Goal: Task Accomplishment & Management: Use online tool/utility

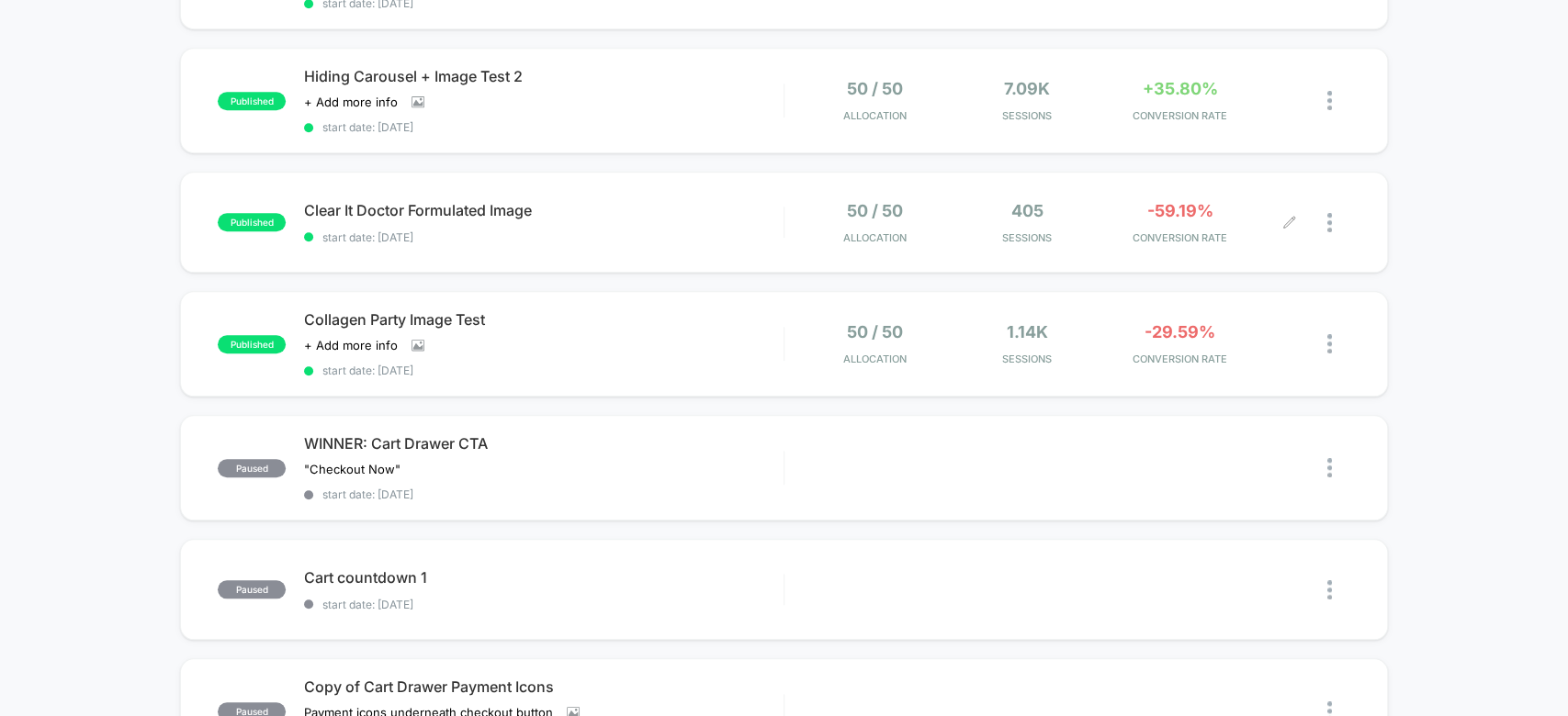
scroll to position [904, 0]
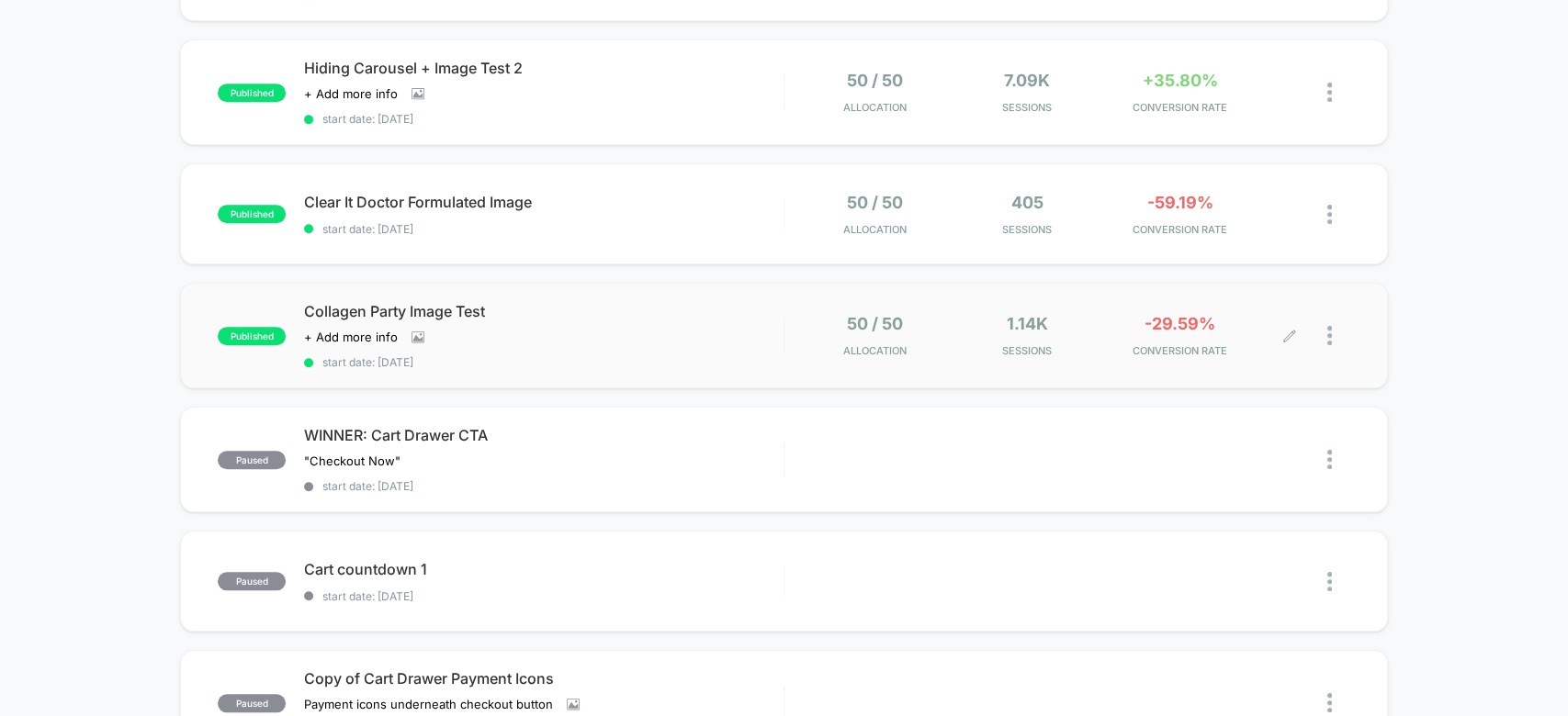
click at [1331, 314] on div at bounding box center [1338, 335] width 23 height 43
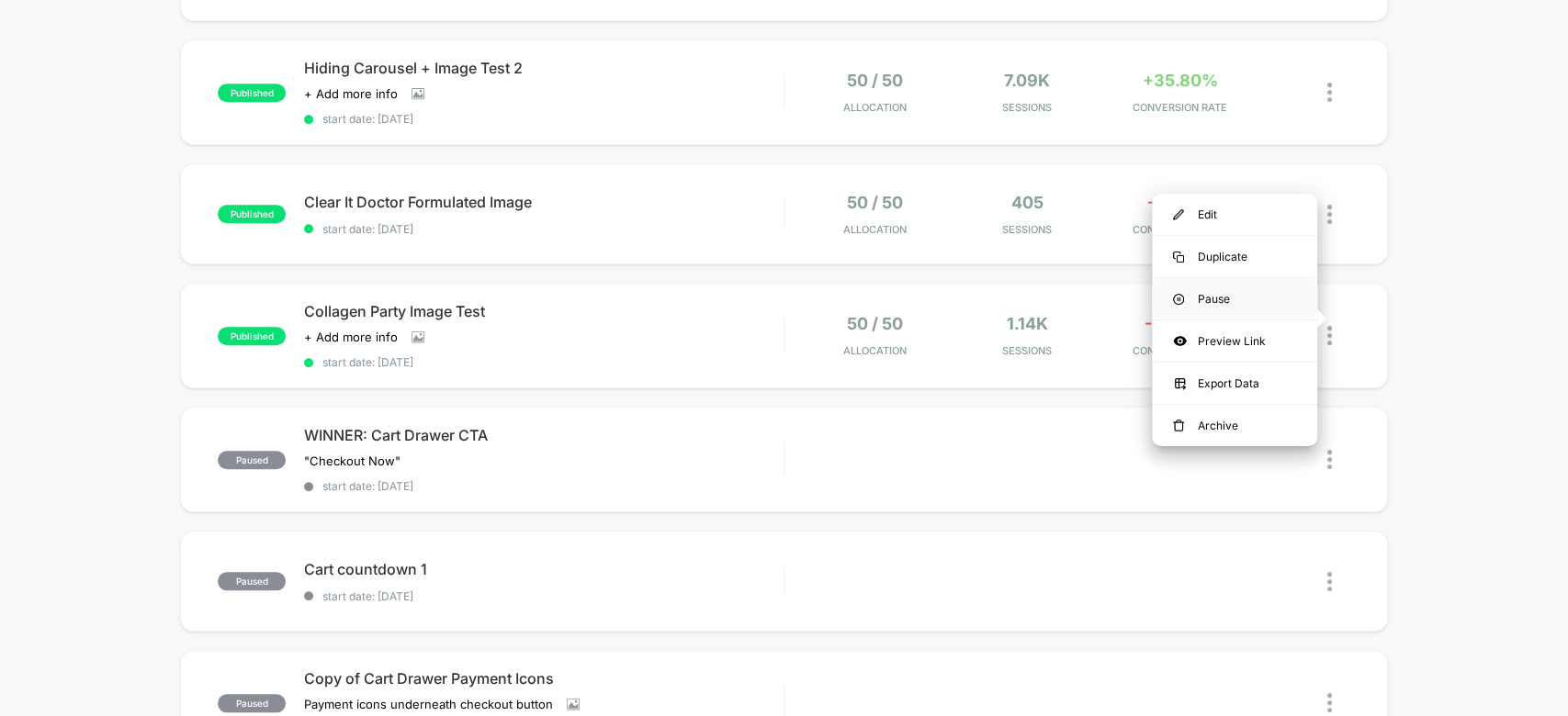
click at [1256, 304] on div "Pause" at bounding box center [1233, 298] width 165 height 41
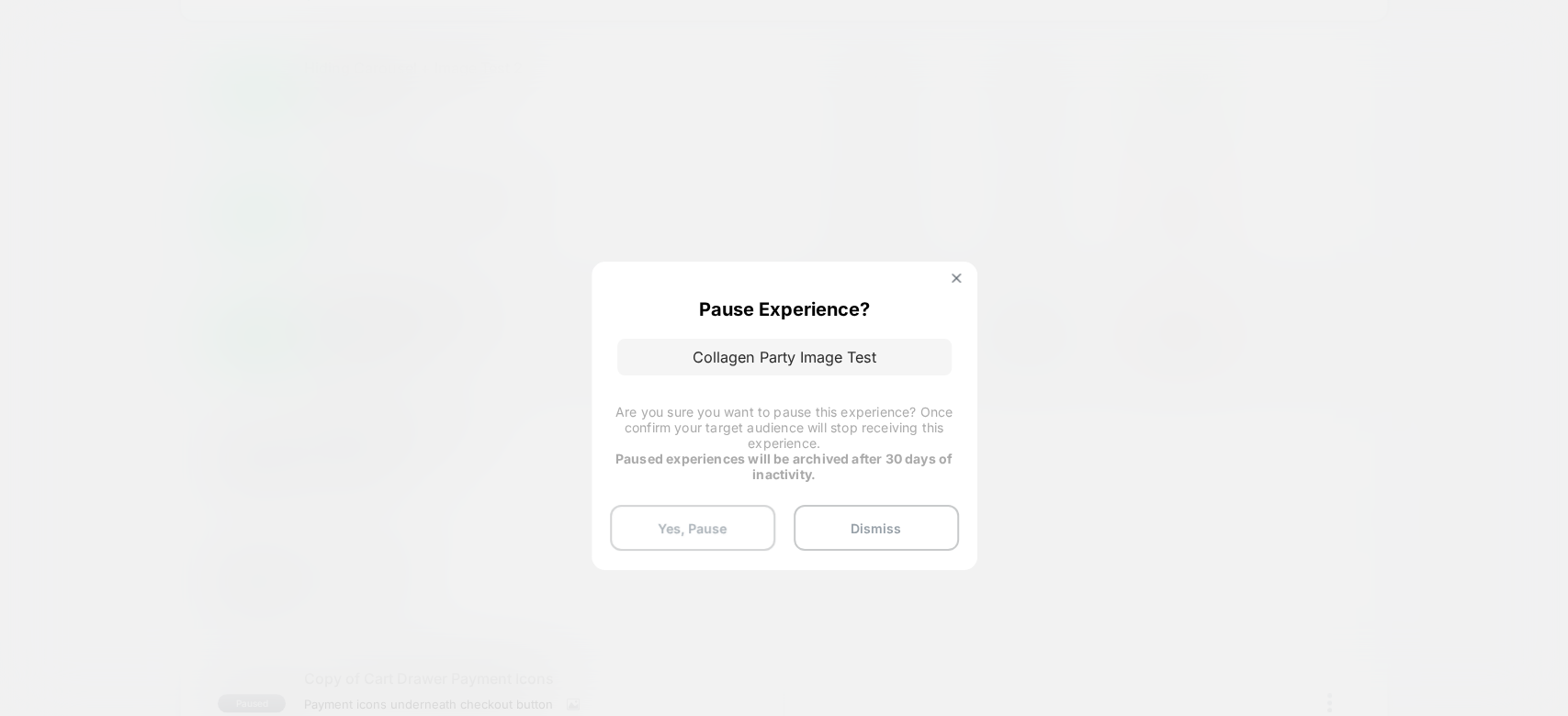
click at [714, 514] on button "Yes, Pause" at bounding box center [691, 528] width 165 height 46
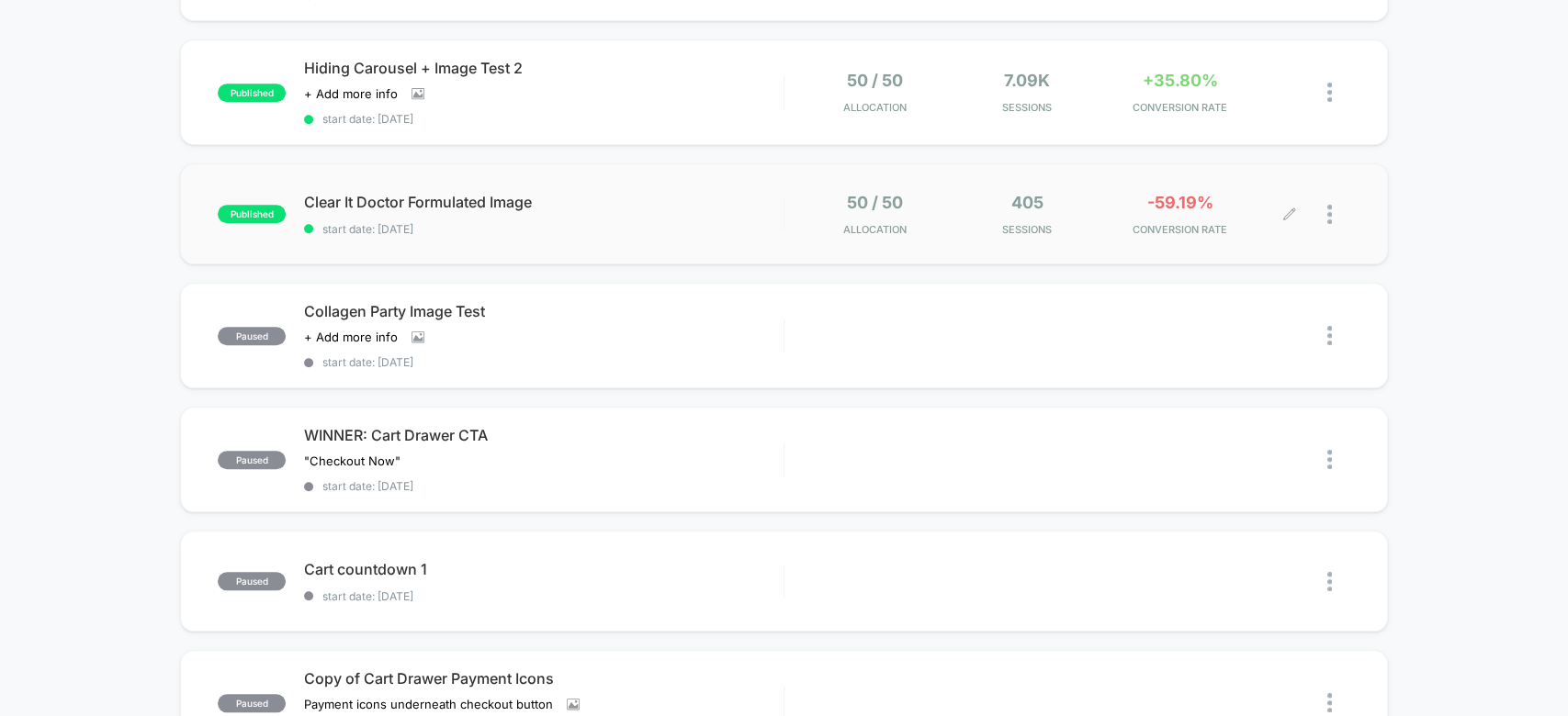
click at [1340, 193] on div at bounding box center [1338, 214] width 23 height 43
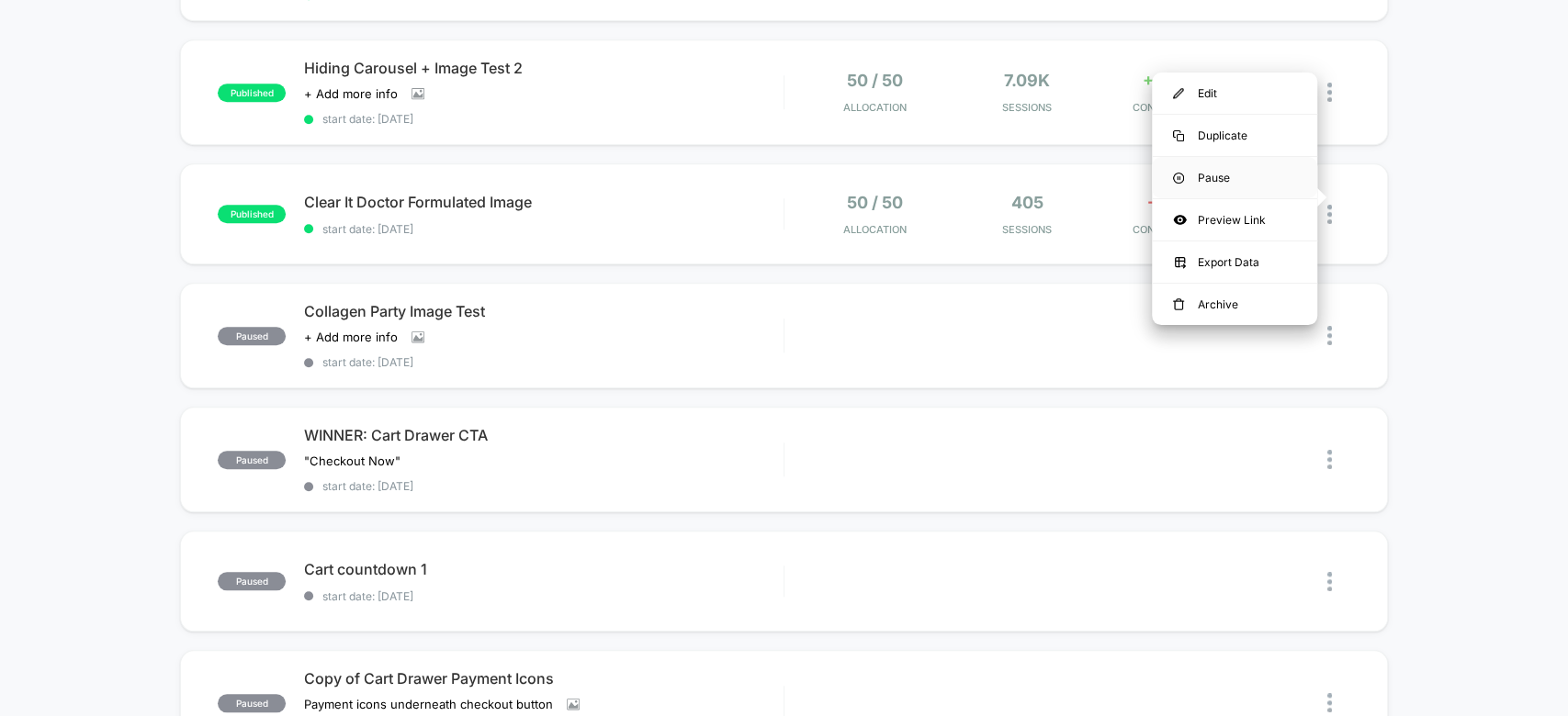
click at [1254, 162] on div "Pause" at bounding box center [1233, 177] width 165 height 41
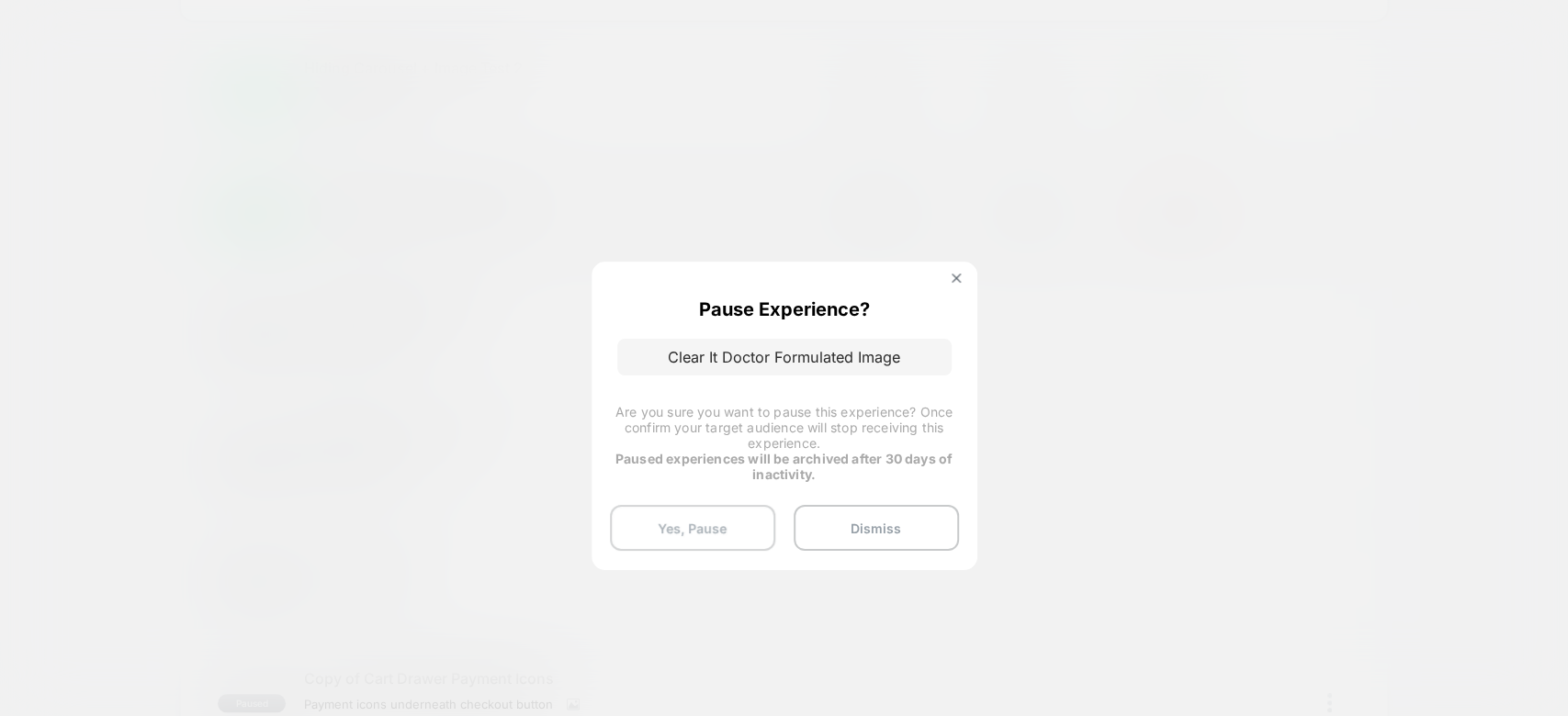
click at [706, 533] on button "Yes, Pause" at bounding box center [691, 528] width 165 height 46
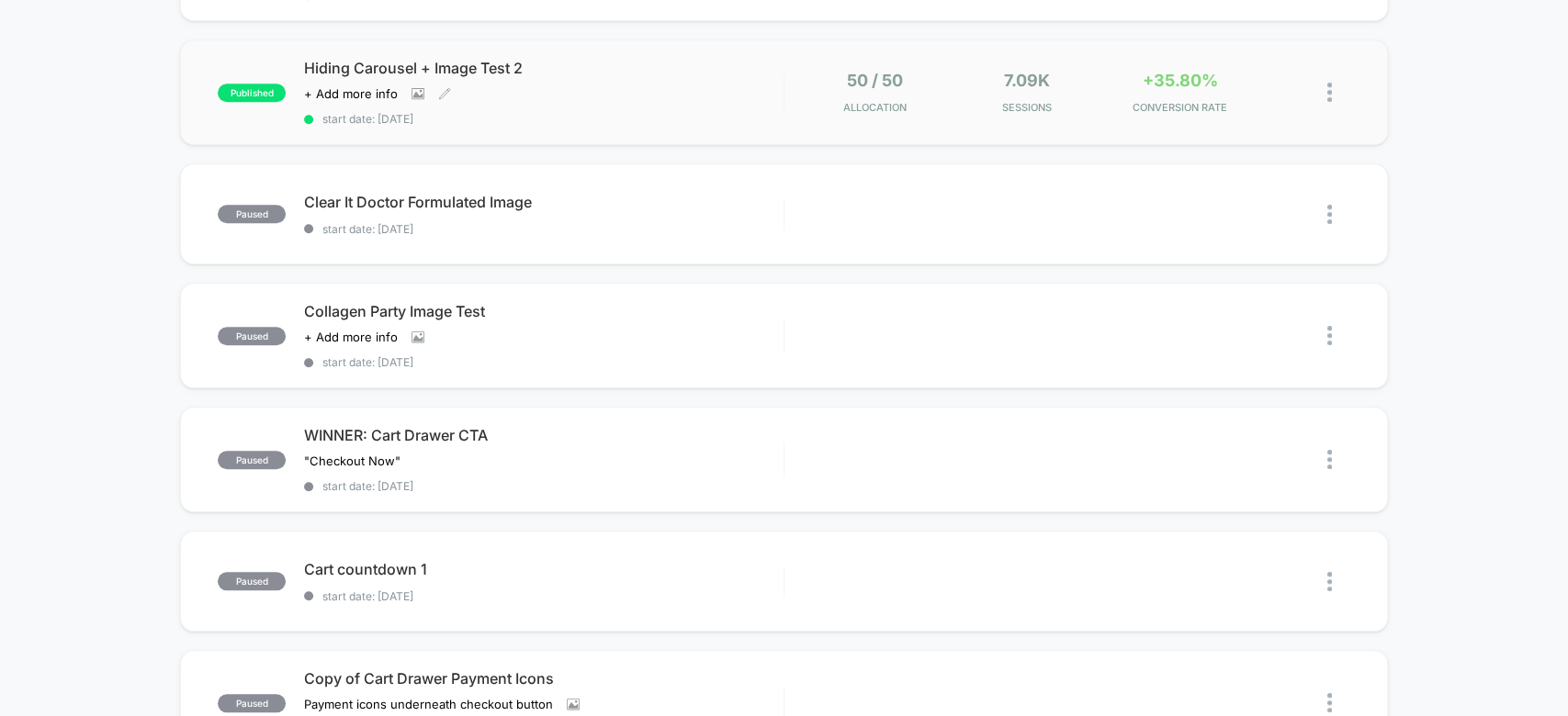
click at [697, 70] on div "Hiding Carousel + Image Test 2 Click to view images Click to edit experience de…" at bounding box center [544, 92] width 479 height 67
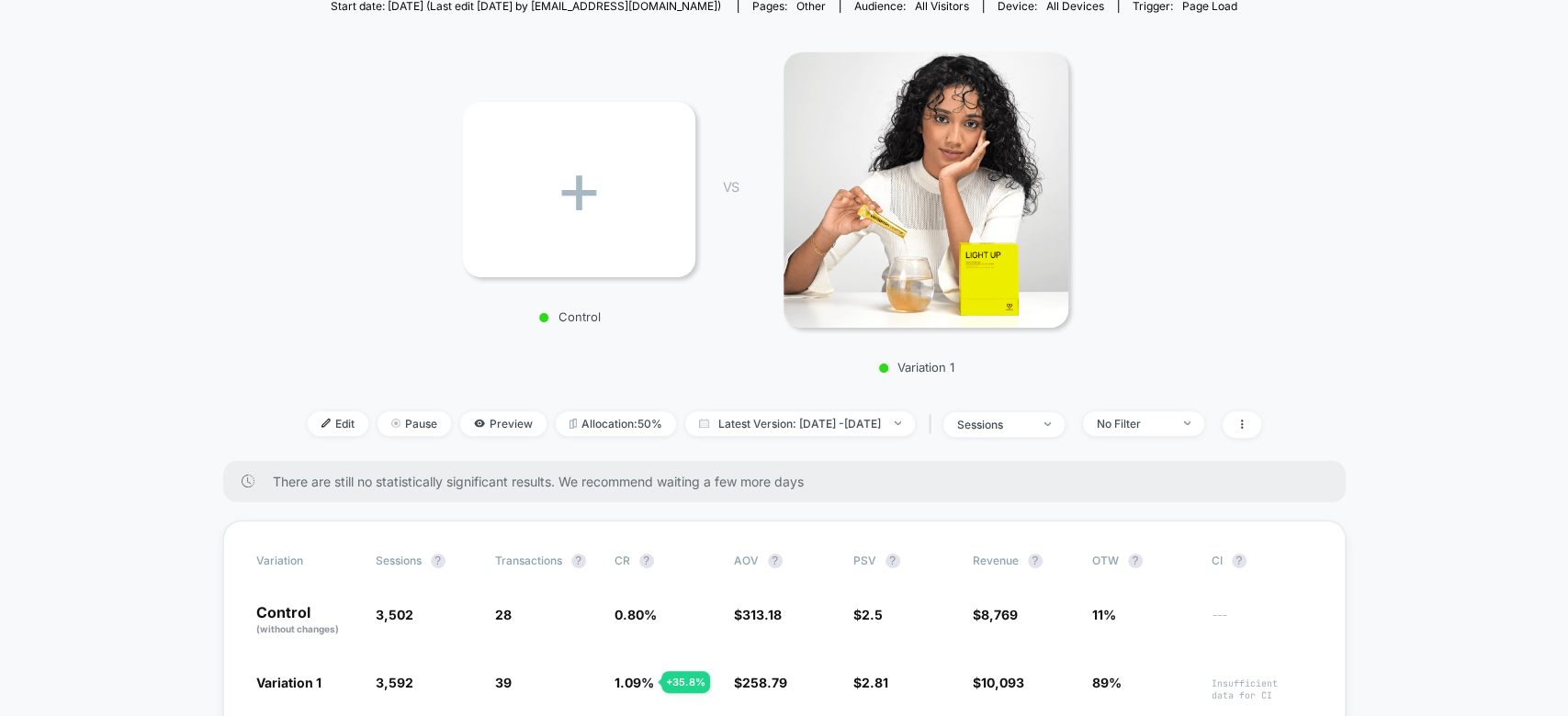
scroll to position [199, 0]
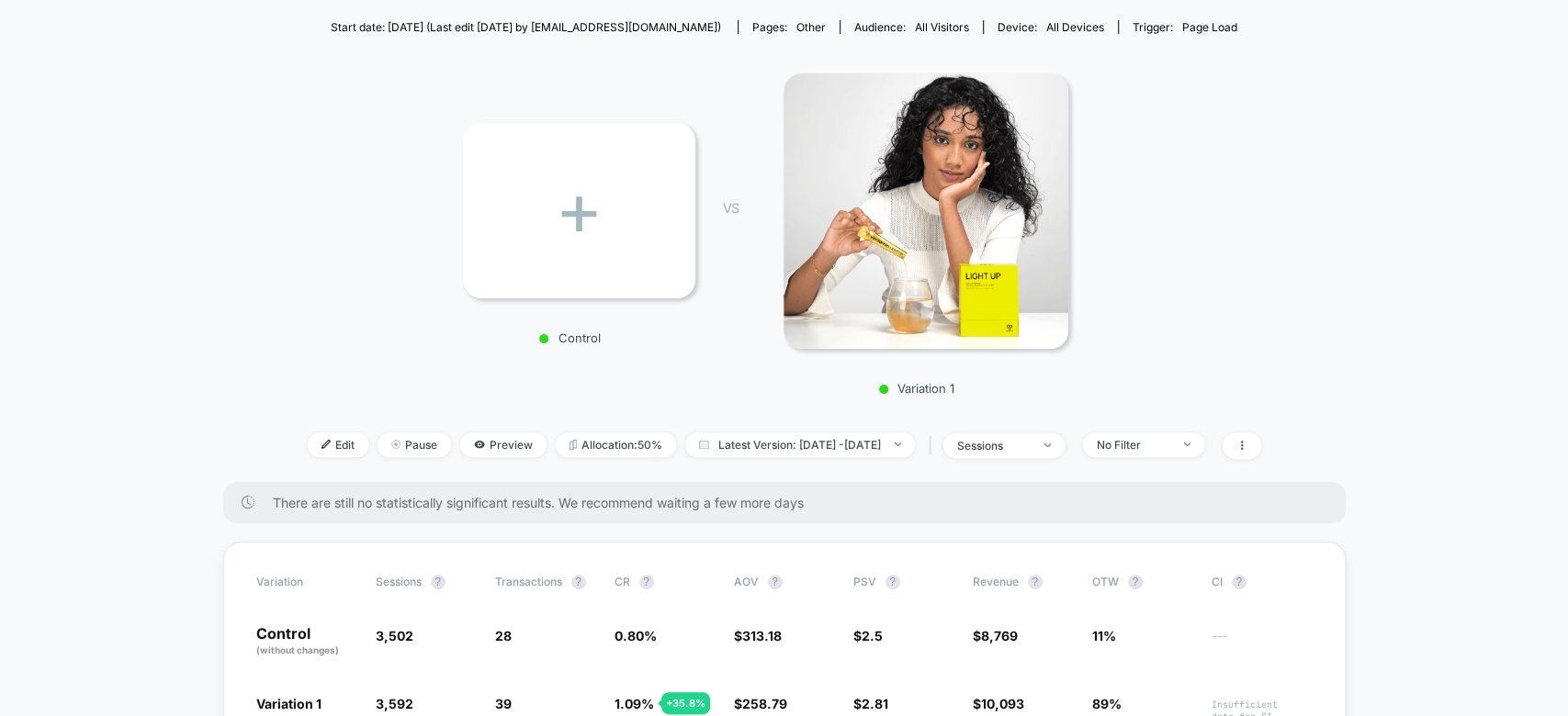
click at [315, 460] on div "< Back to all live experiences Hiding Carousel + Image Test 2 LIVE Click to vie…" at bounding box center [784, 189] width 953 height 585
click at [311, 434] on span "Edit" at bounding box center [339, 445] width 61 height 25
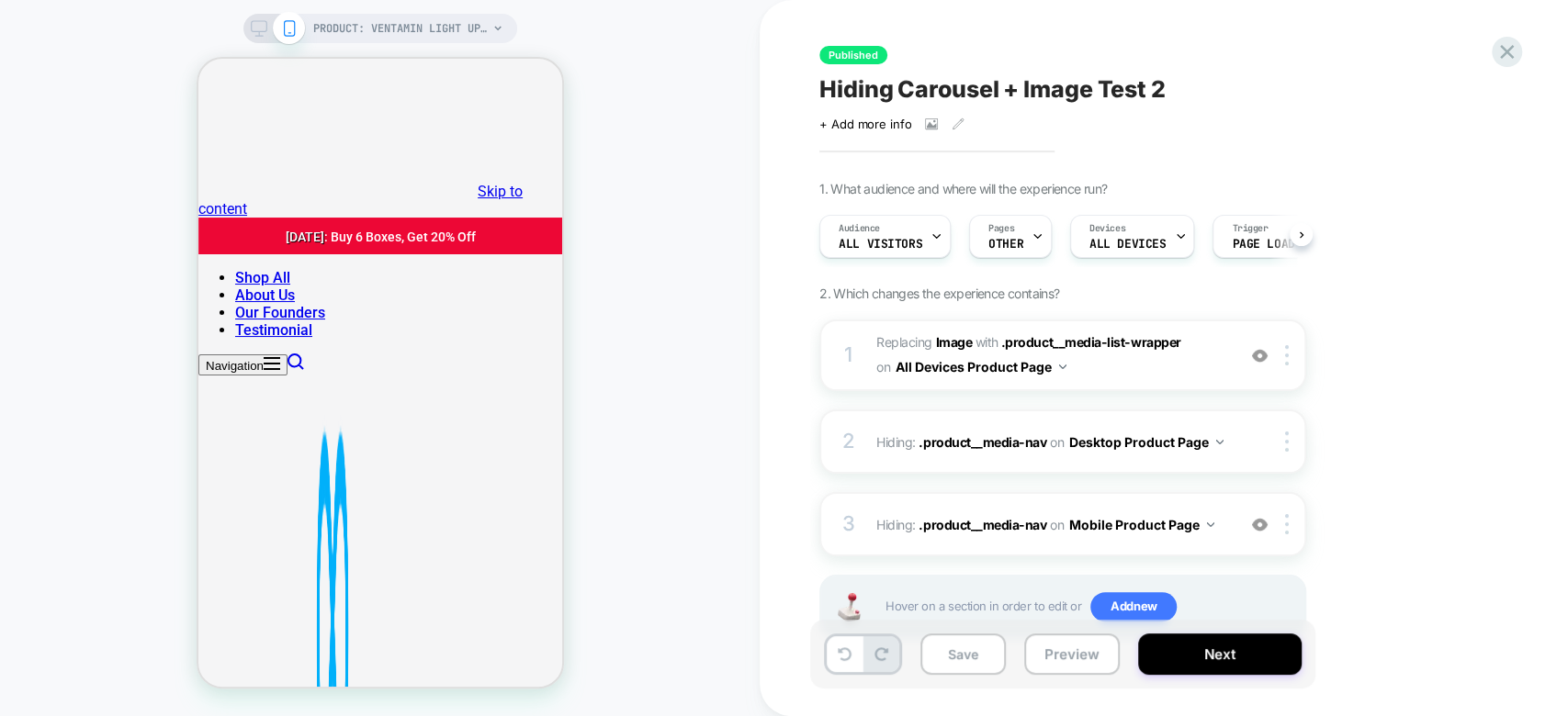
scroll to position [59, 0]
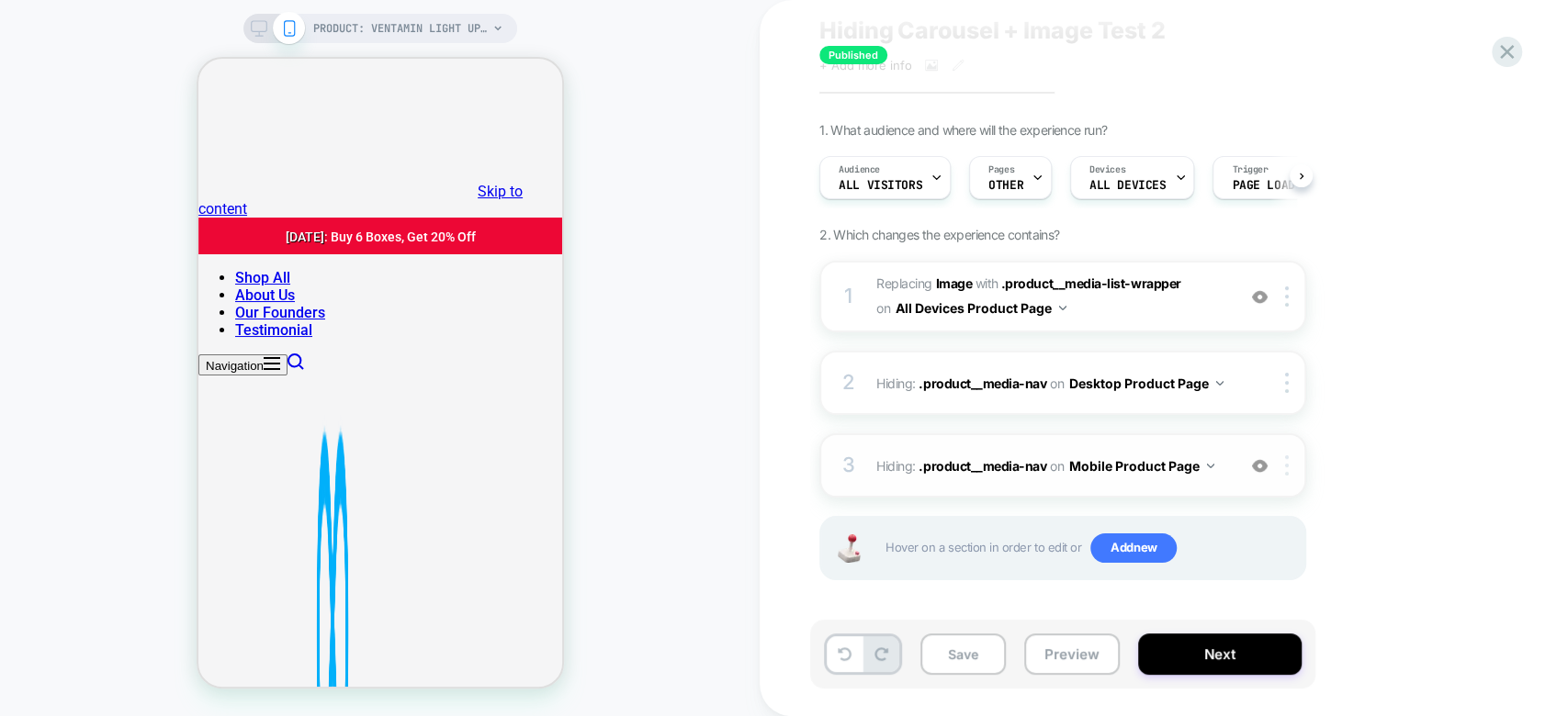
click at [1289, 466] on div at bounding box center [1289, 465] width 31 height 20
click at [1281, 462] on div at bounding box center [1289, 465] width 31 height 20
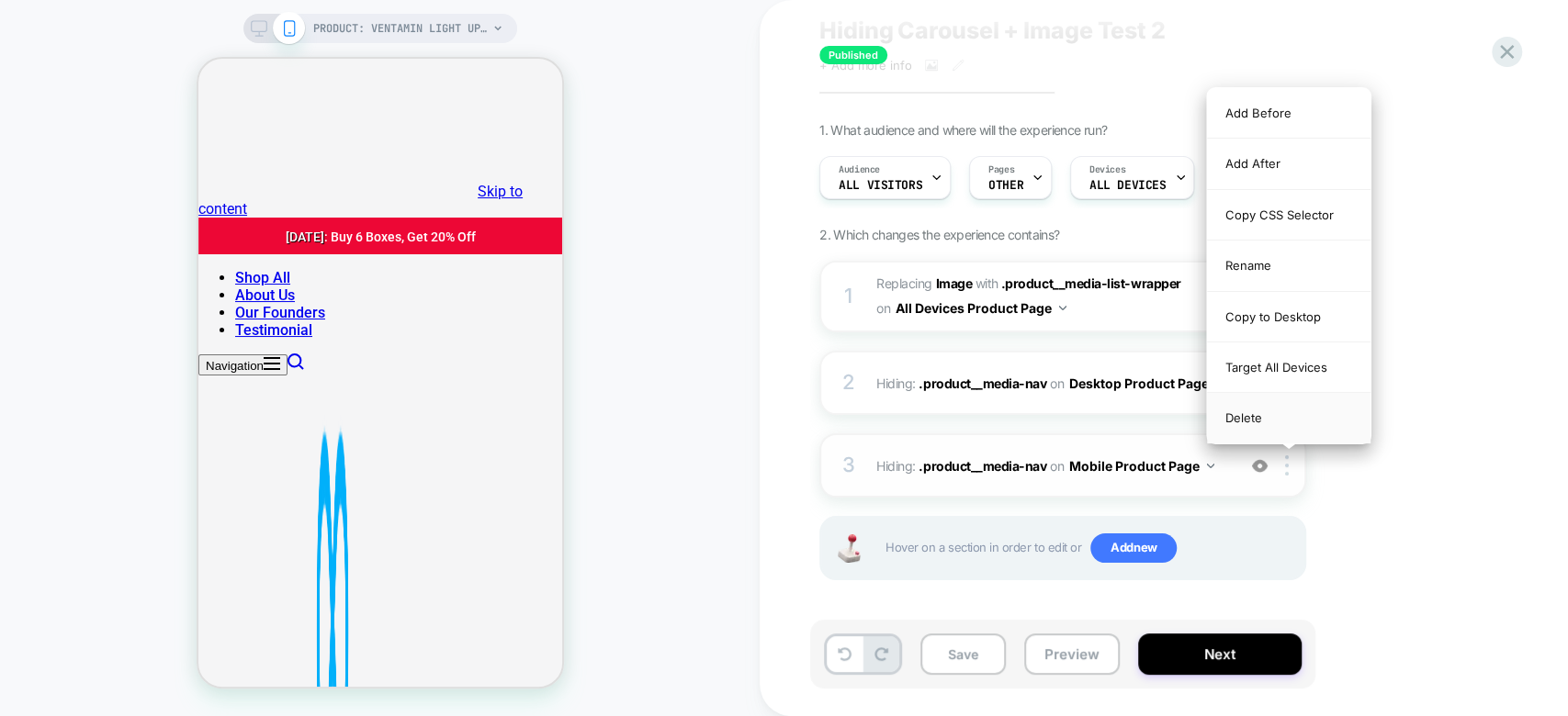
click at [1298, 413] on div "Delete" at bounding box center [1288, 418] width 163 height 50
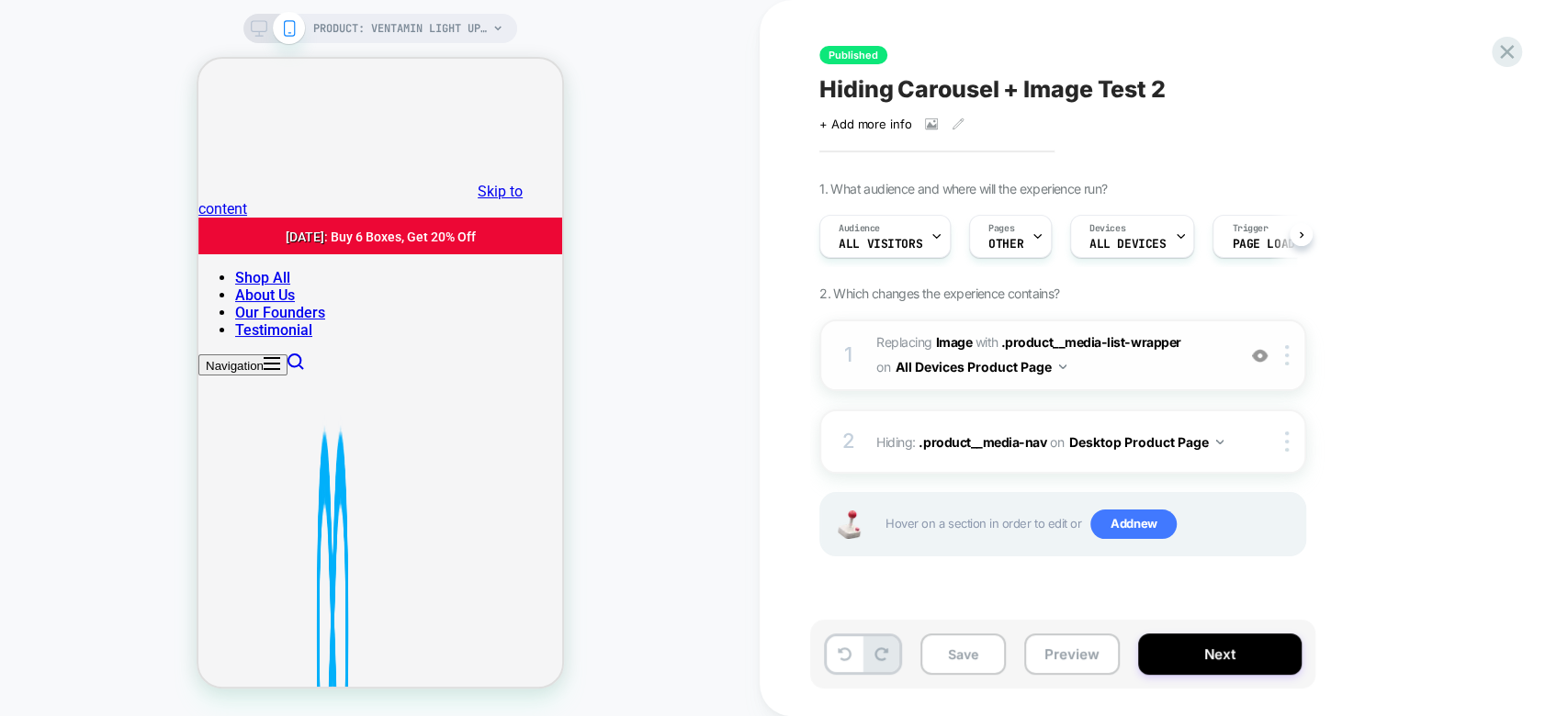
click at [1039, 367] on button "All Devices Product Page" at bounding box center [980, 367] width 171 height 27
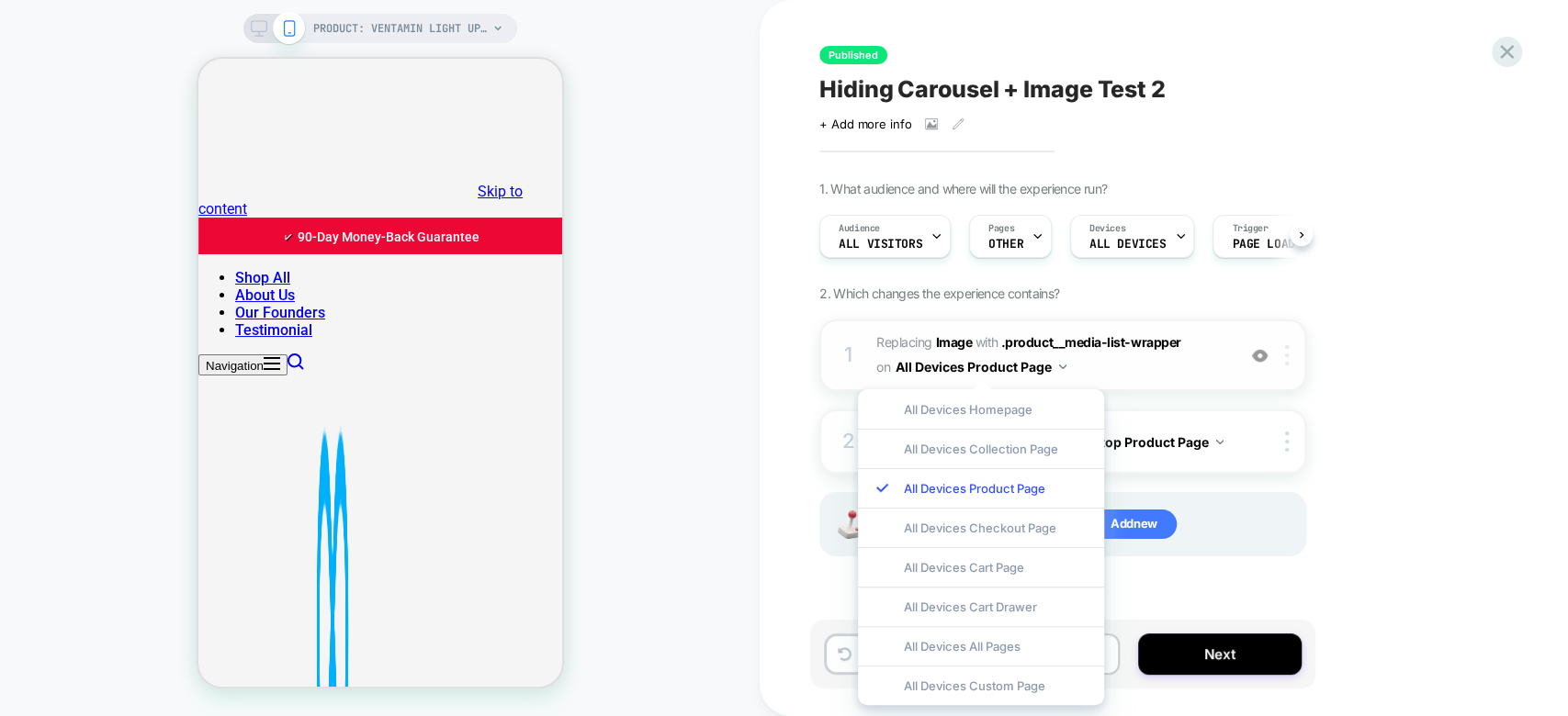
click at [1297, 349] on div at bounding box center [1289, 355] width 31 height 20
click at [1289, 357] on div at bounding box center [1289, 355] width 31 height 20
click at [1378, 358] on div "1. What audience and where will the experience run? Audience All Visitors Pages…" at bounding box center [1154, 392] width 671 height 421
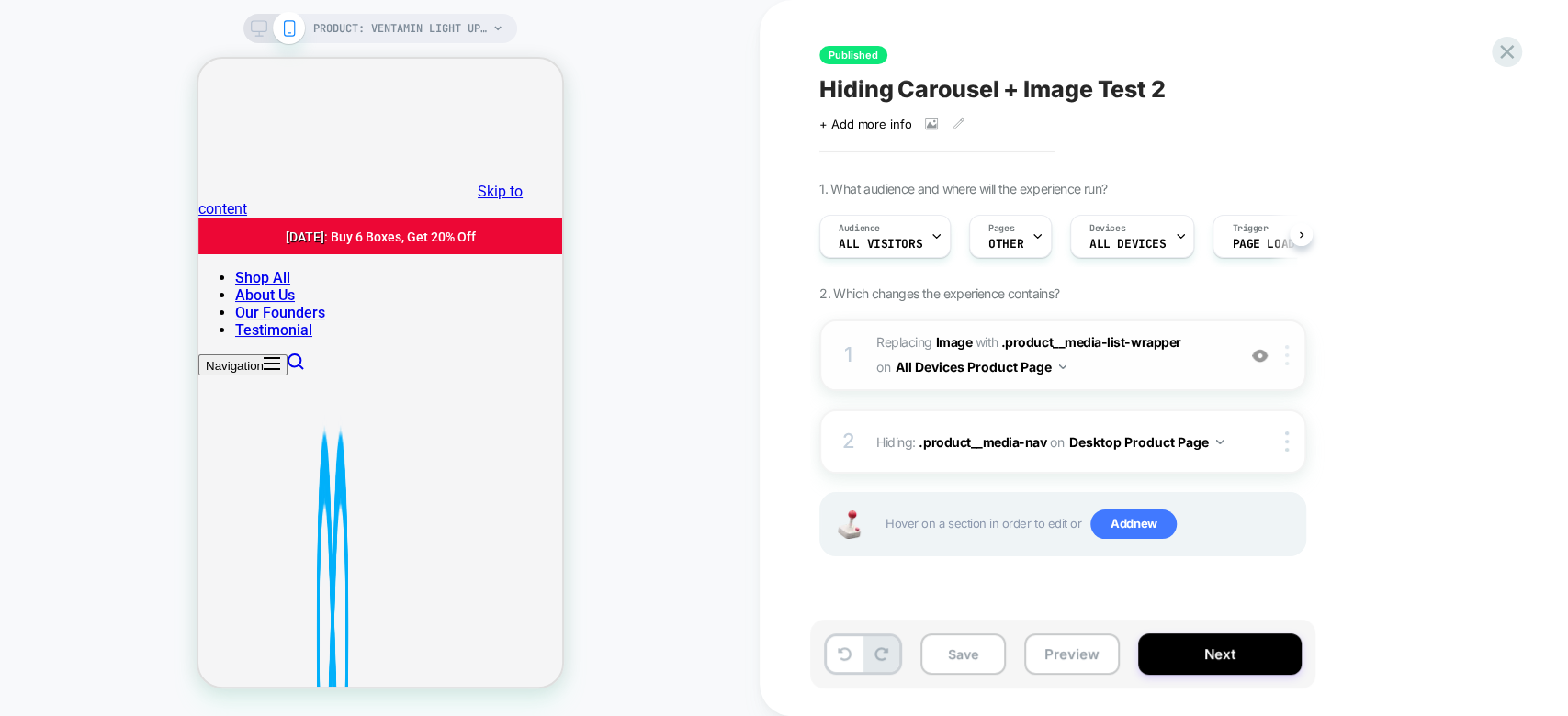
click at [1291, 358] on div at bounding box center [1289, 355] width 31 height 20
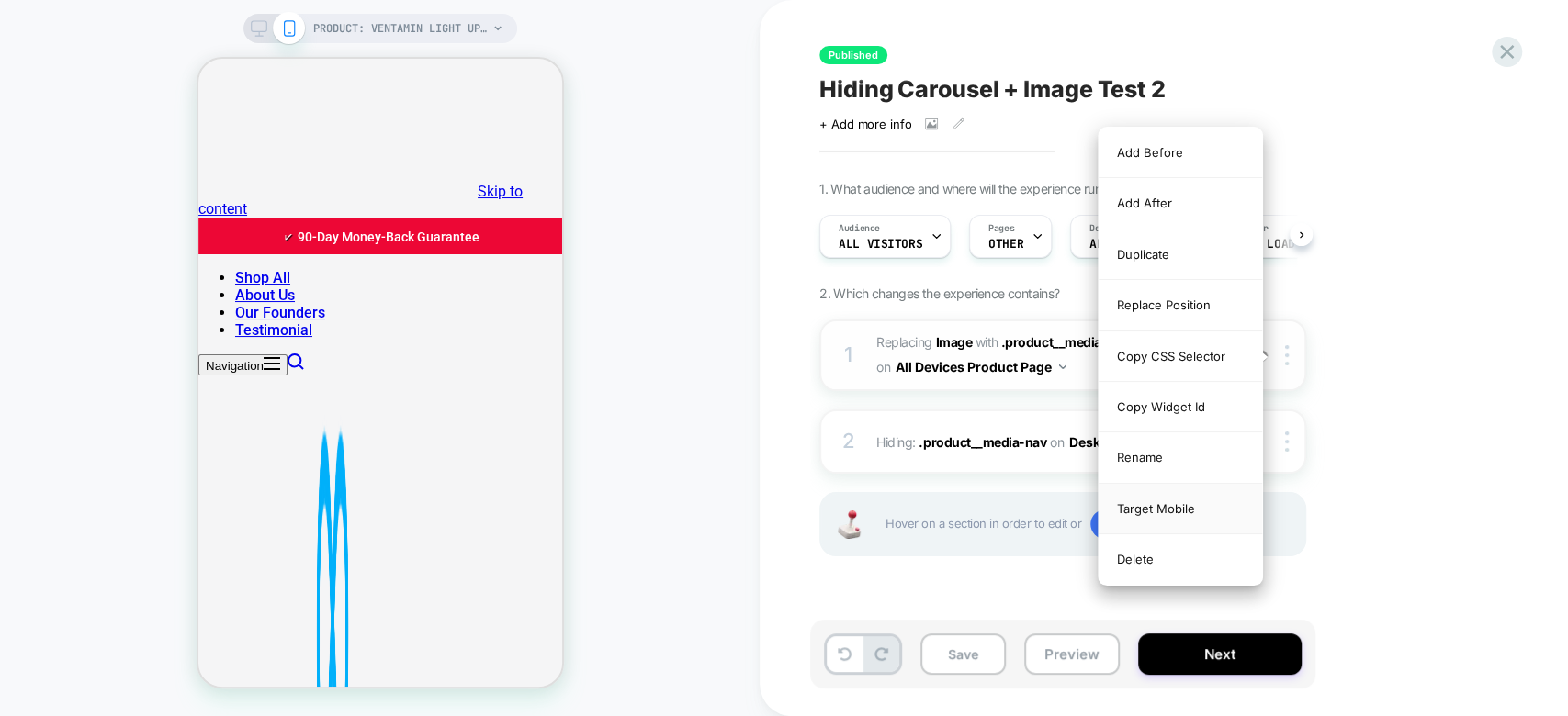
click at [1207, 505] on div "Target Mobile" at bounding box center [1180, 508] width 163 height 51
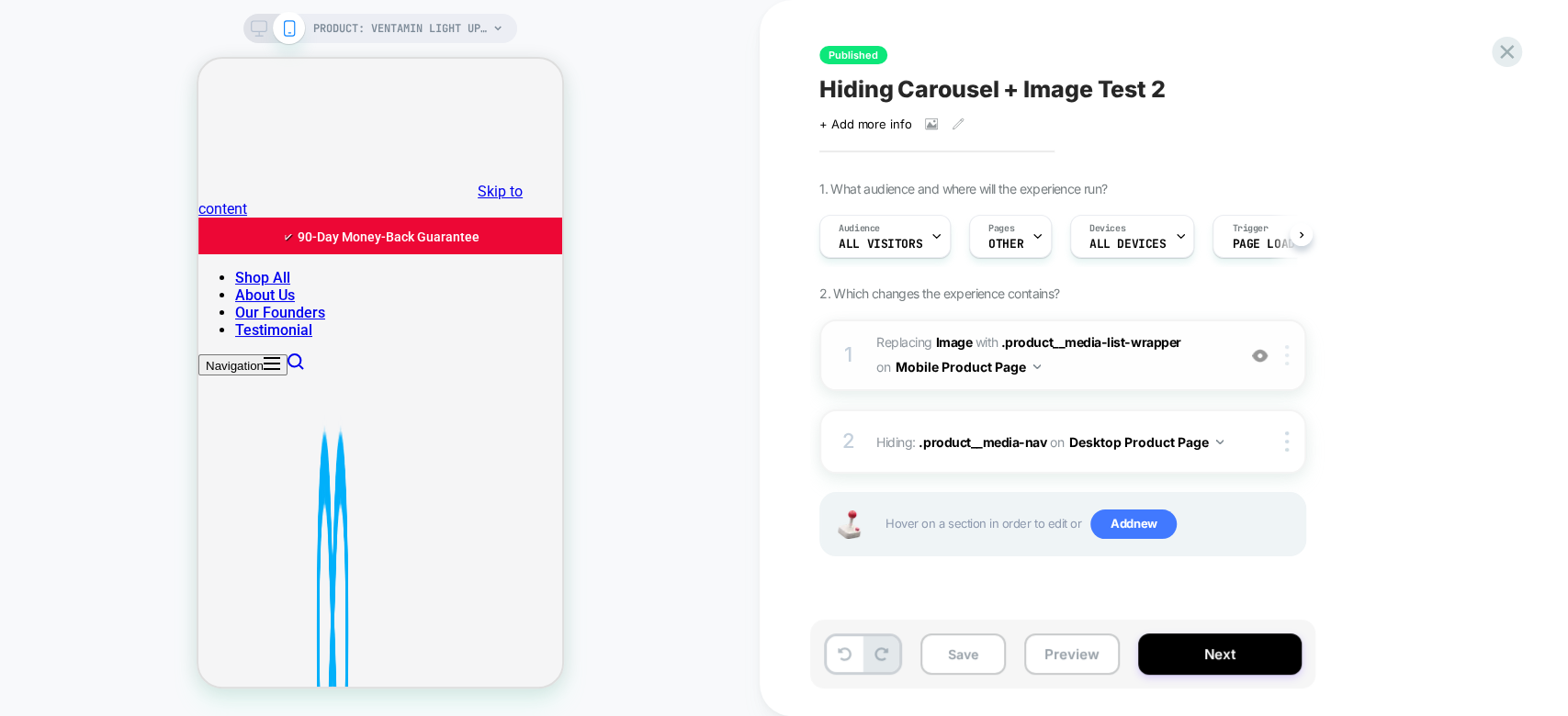
click at [1288, 363] on img at bounding box center [1287, 355] width 4 height 20
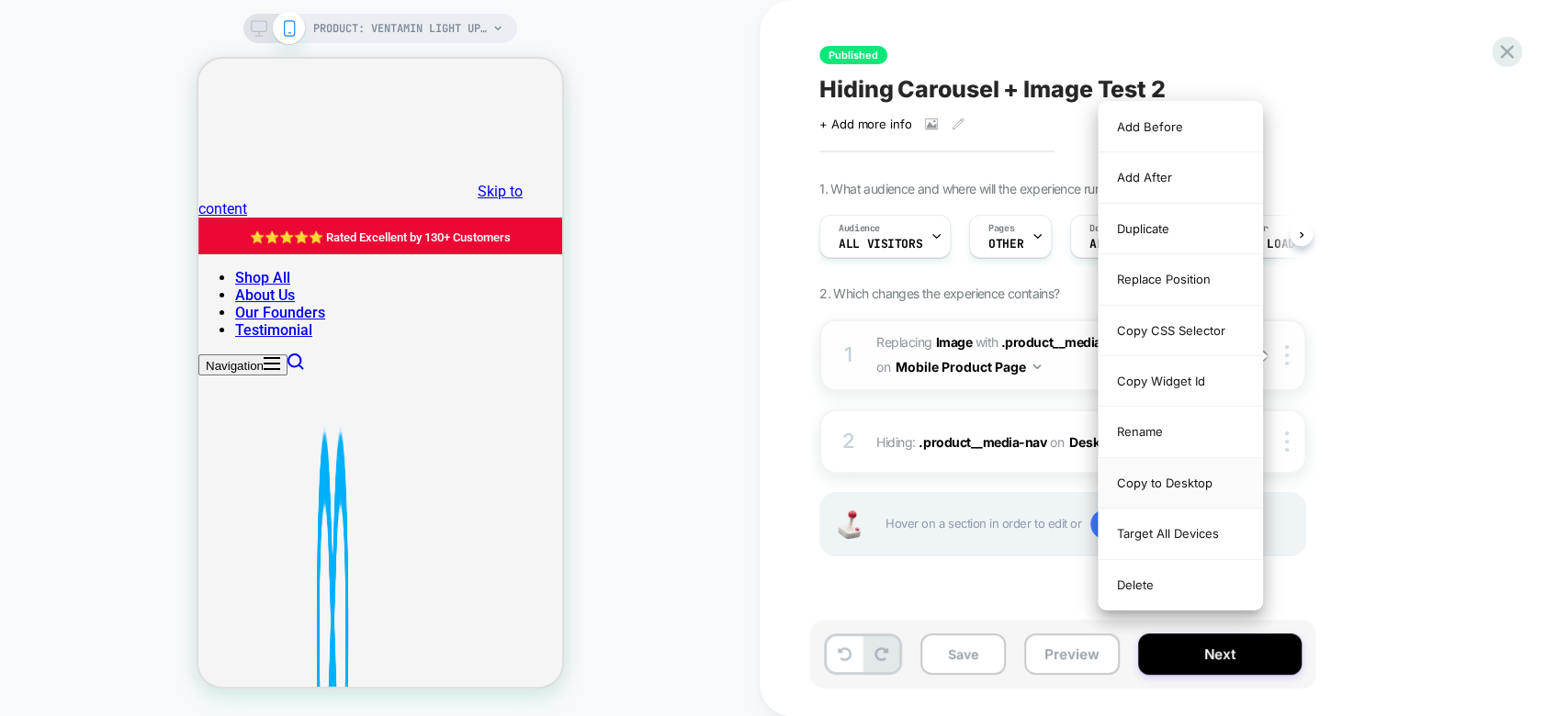
click at [1217, 481] on div "Copy to Desktop" at bounding box center [1180, 482] width 163 height 51
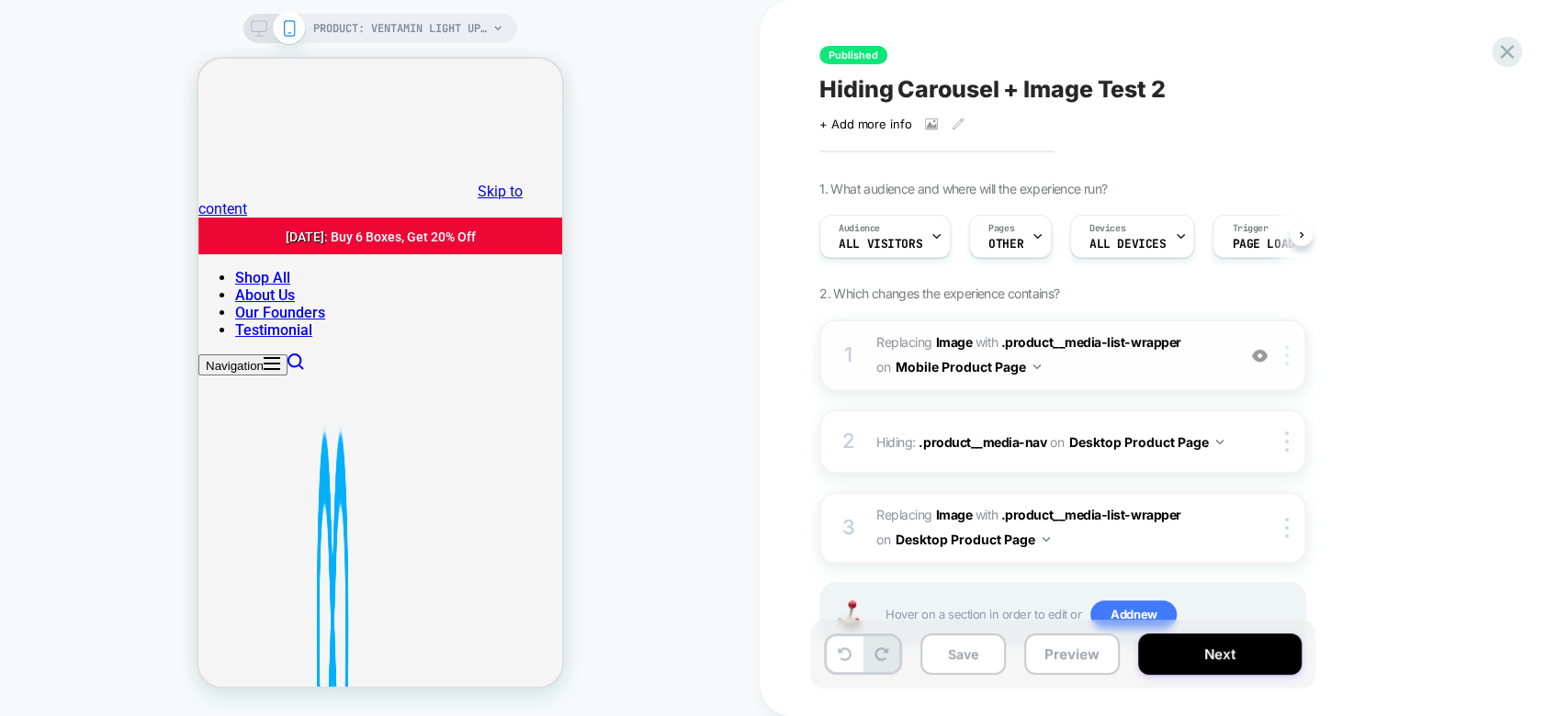
click at [1288, 357] on img at bounding box center [1287, 355] width 4 height 20
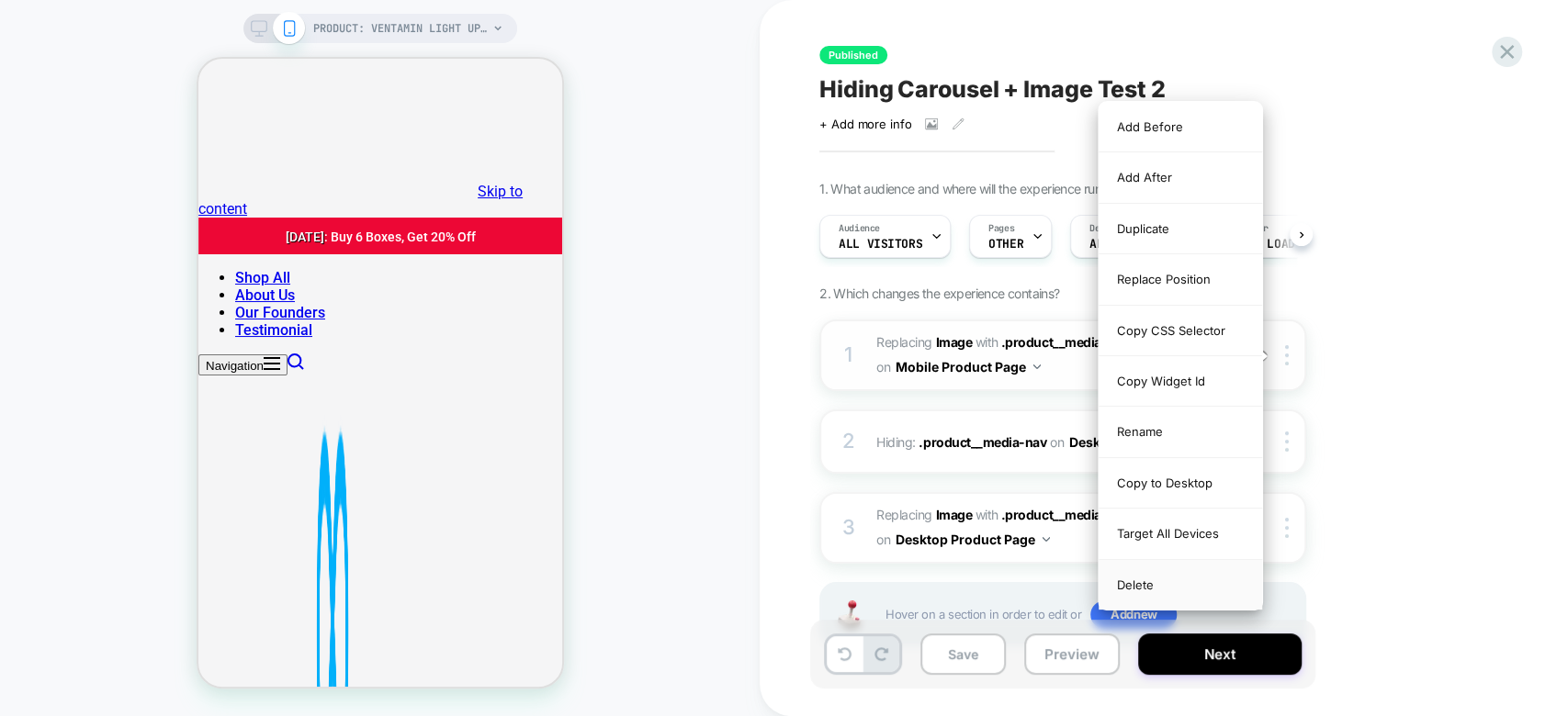
click at [1184, 565] on div "Delete" at bounding box center [1180, 584] width 163 height 50
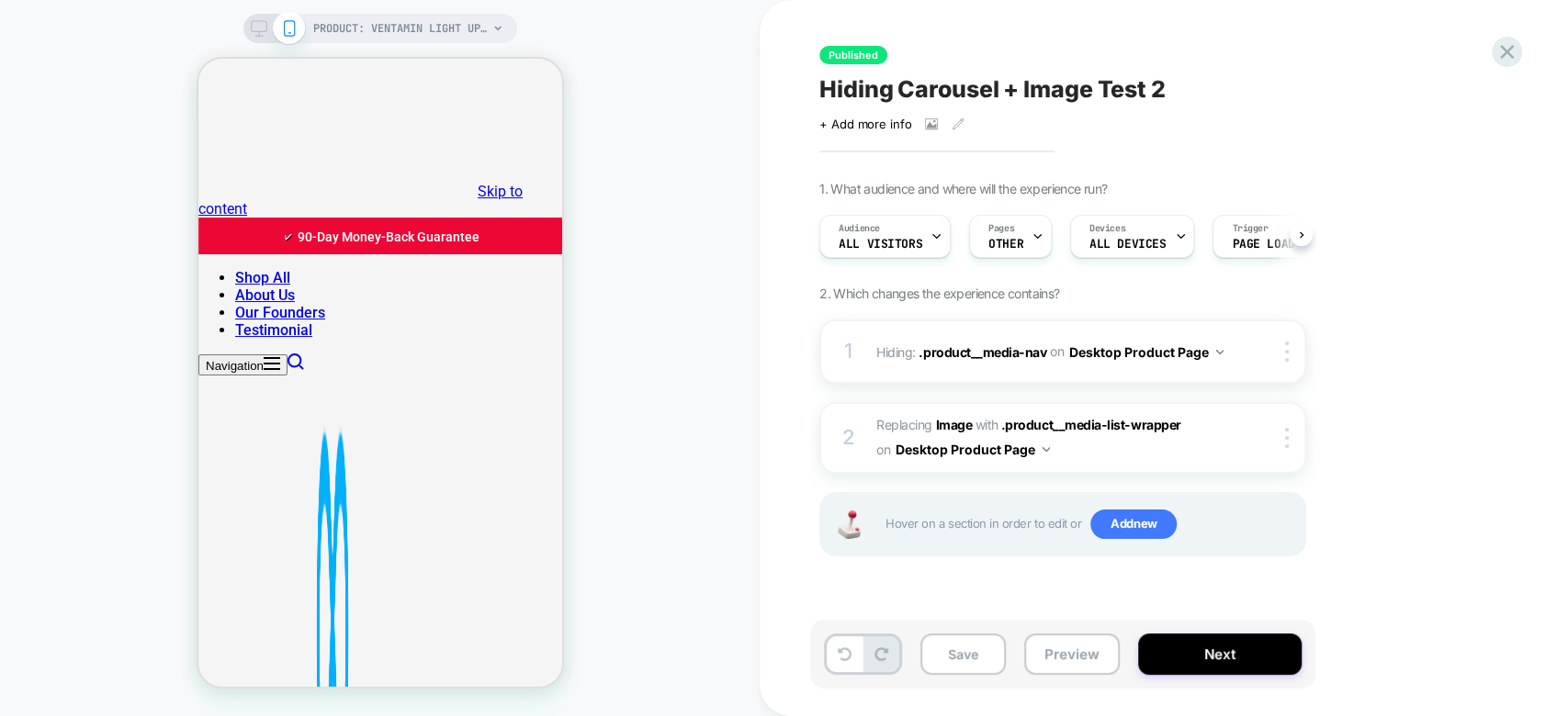
click at [260, 26] on icon at bounding box center [258, 28] width 16 height 16
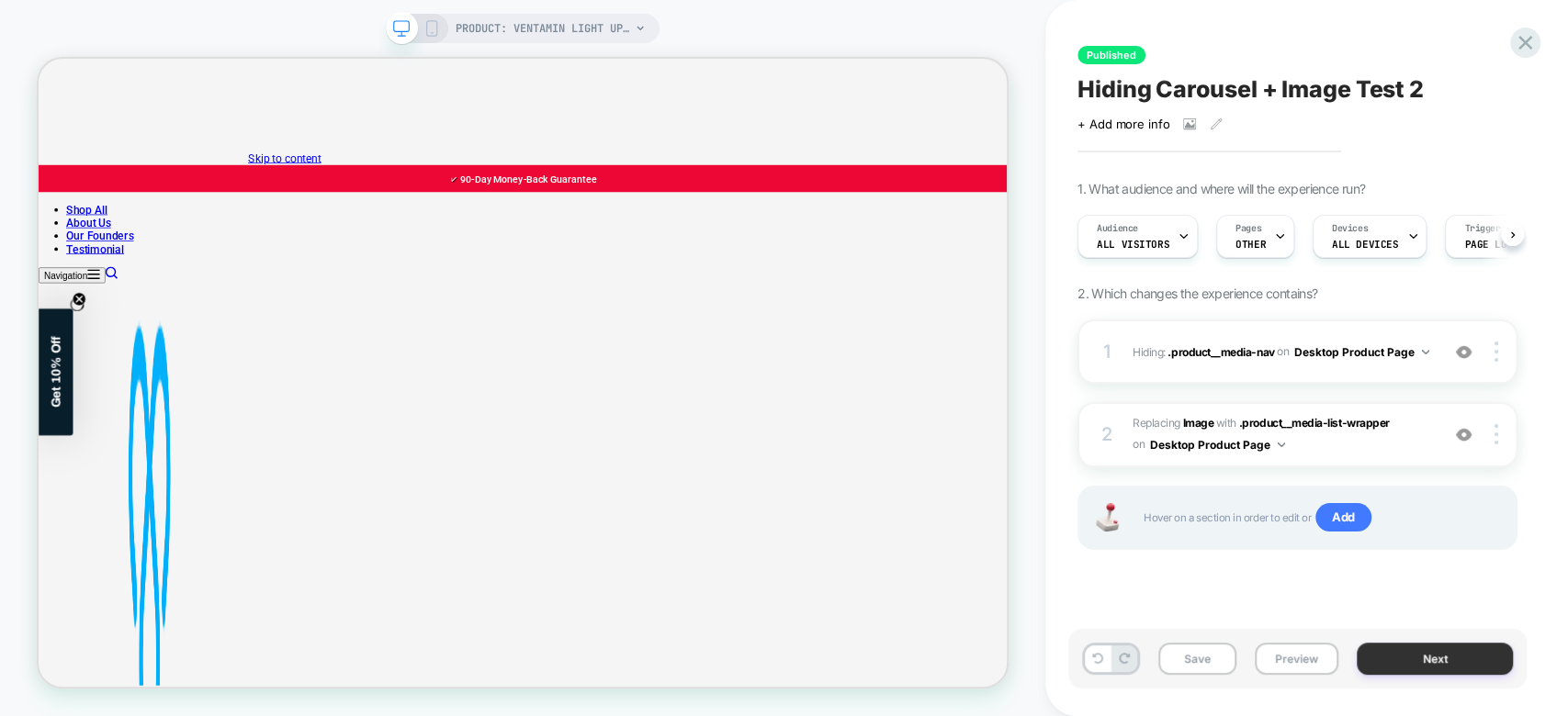
click at [1444, 665] on button "Next" at bounding box center [1434, 659] width 156 height 32
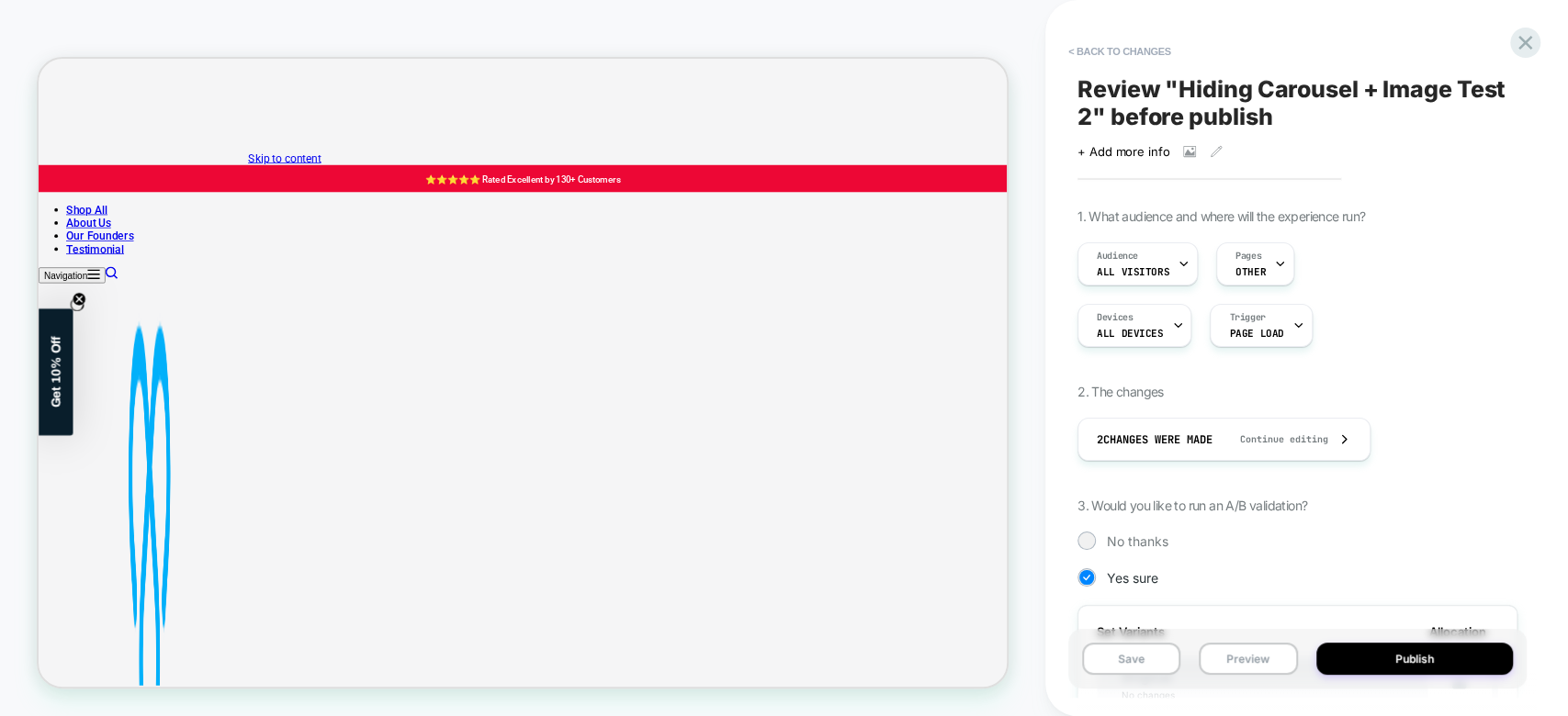
scroll to position [0, 1]
click at [1447, 665] on button "Publish" at bounding box center [1414, 659] width 197 height 32
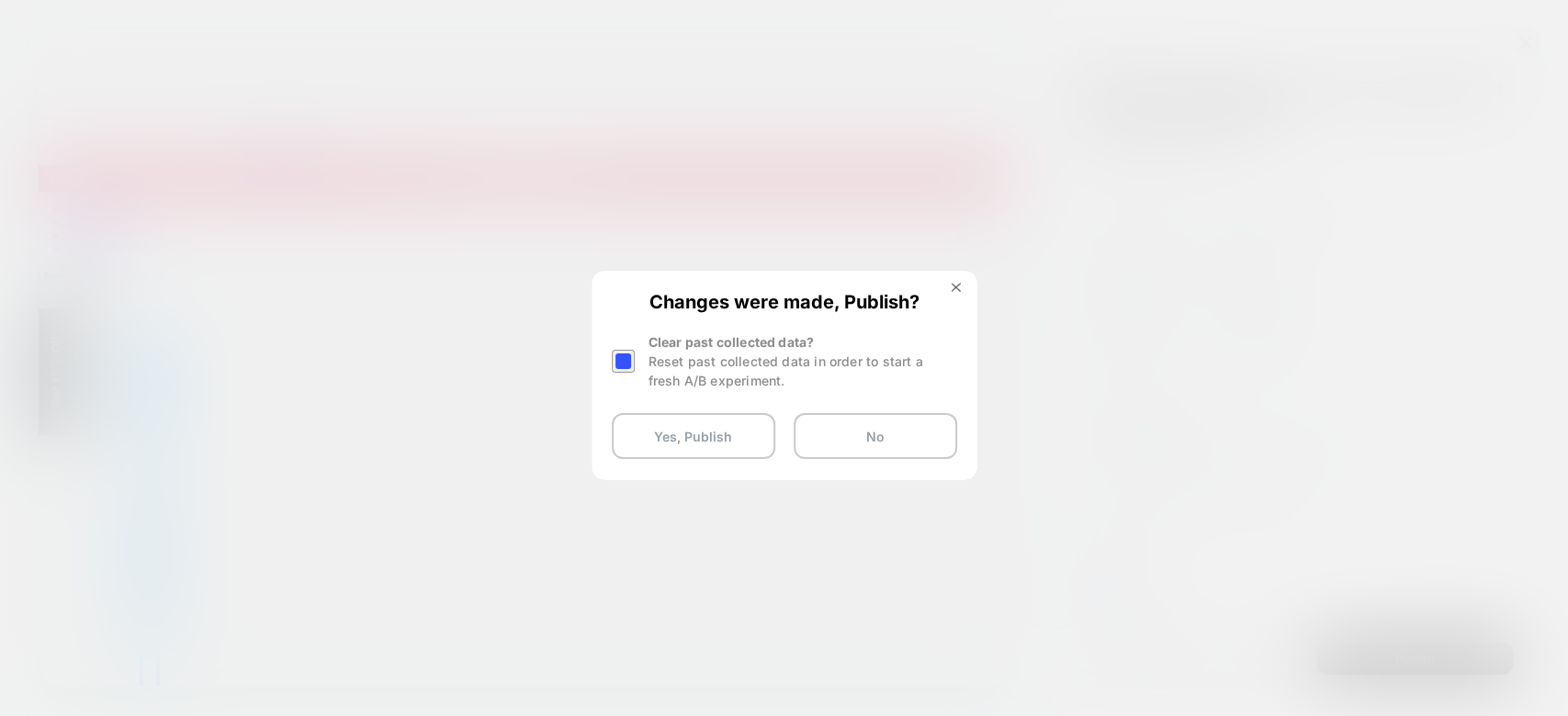
click at [728, 363] on div "Reset past collected data in order to start a fresh A/B experiment." at bounding box center [803, 371] width 309 height 38
click at [607, 363] on div "Changes were made, Publish? Clear past collected data? Reset past collected dat…" at bounding box center [784, 375] width 382 height 205
click at [617, 365] on div at bounding box center [623, 361] width 23 height 23
click at [712, 447] on button "Yes, Publish" at bounding box center [692, 436] width 163 height 46
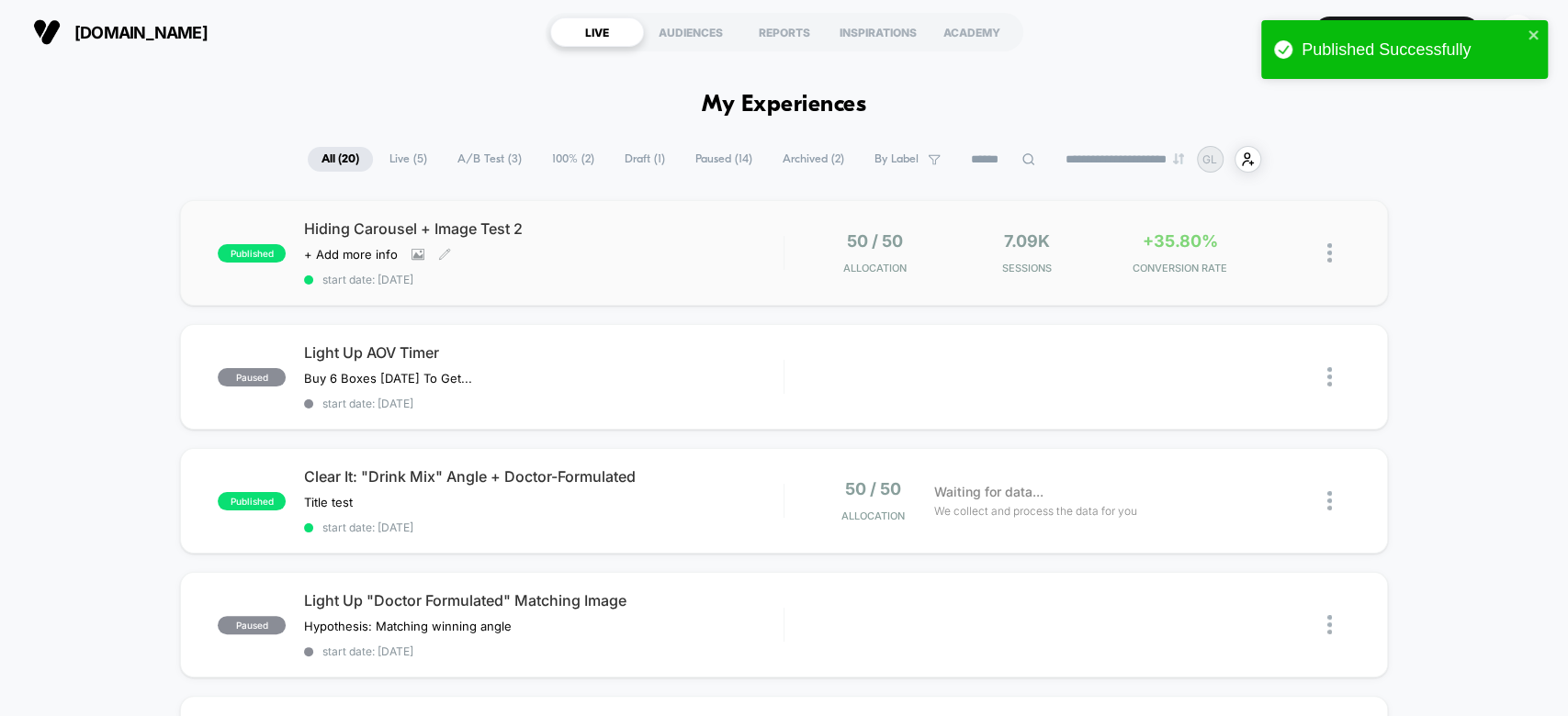
click at [716, 231] on span "Hiding Carousel + Image Test 2" at bounding box center [544, 228] width 479 height 18
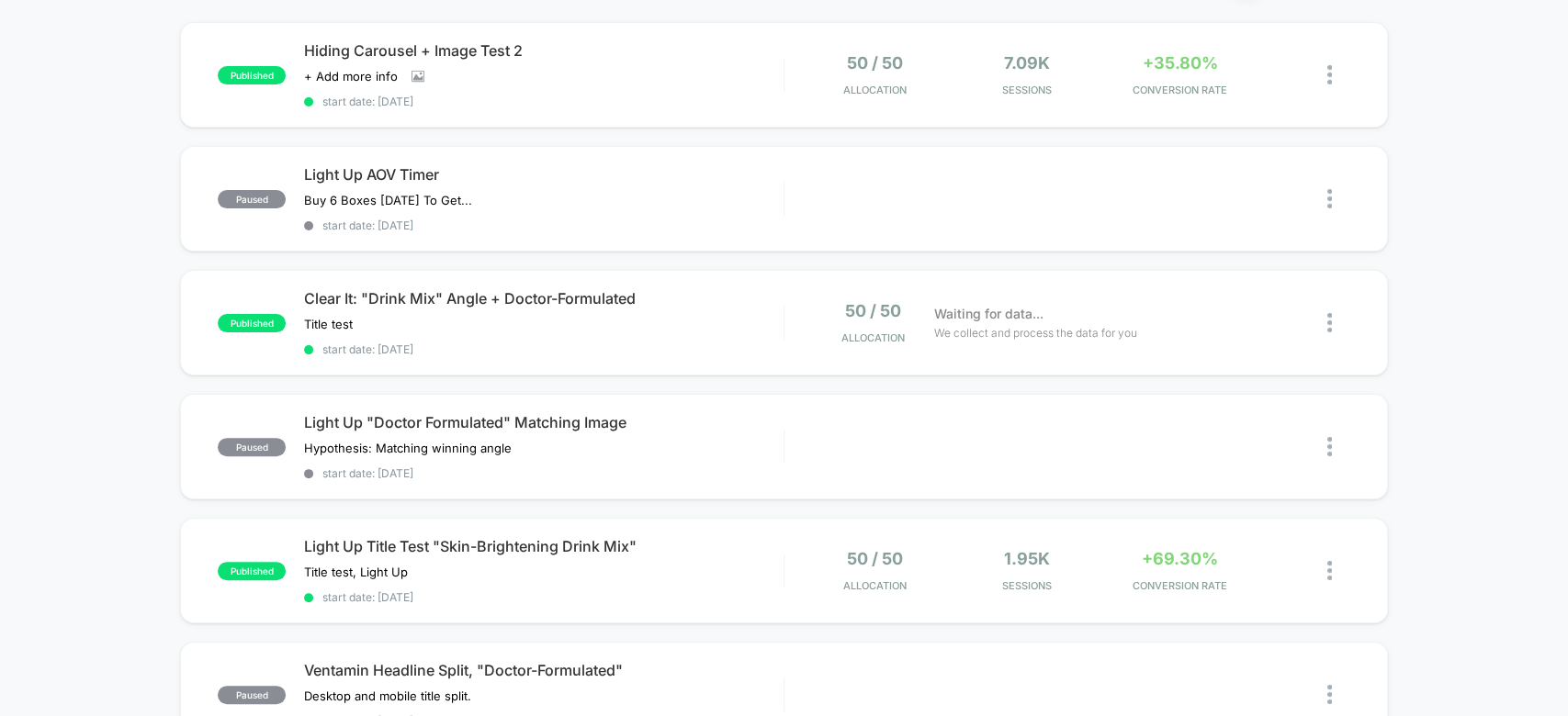
scroll to position [144, 0]
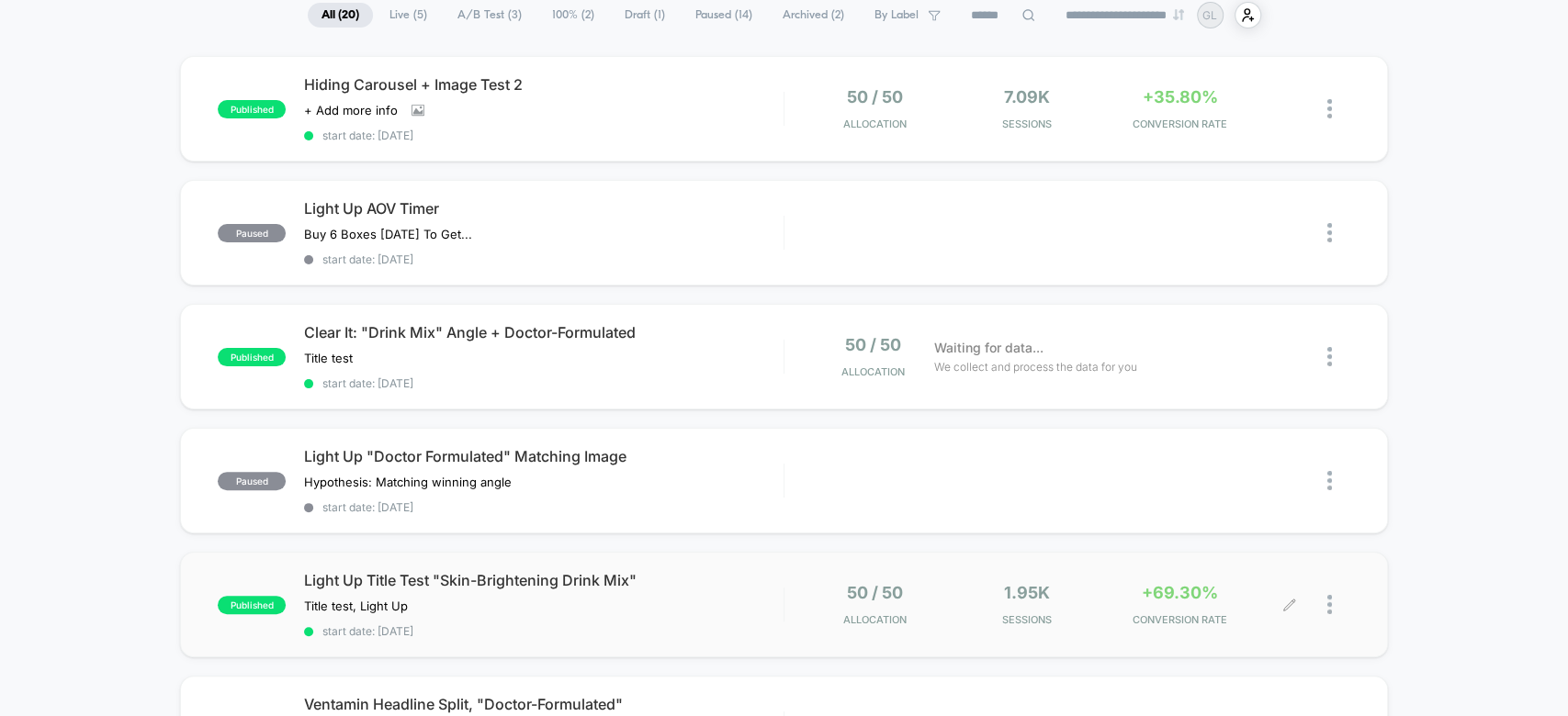
click at [1223, 613] on span "CONVERSION RATE" at bounding box center [1179, 619] width 143 height 12
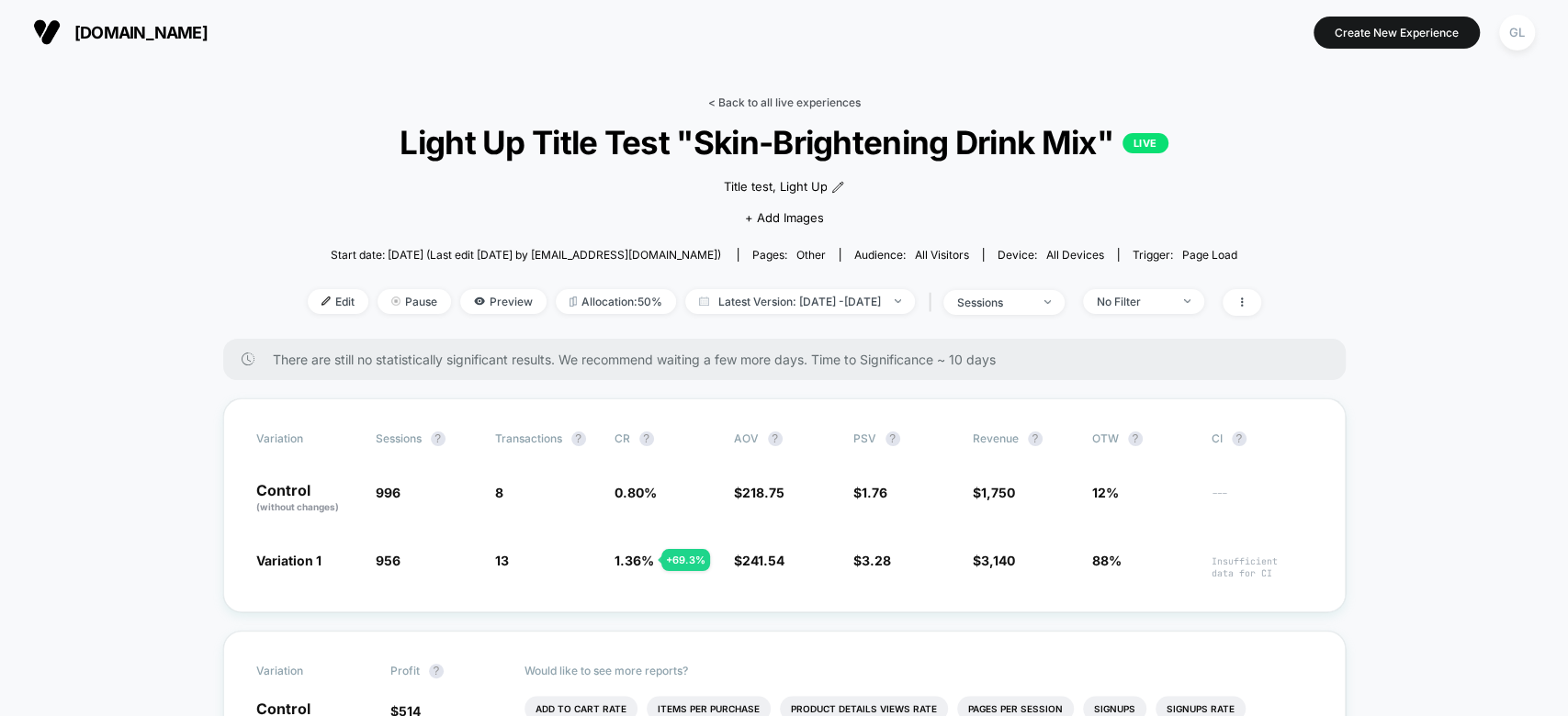
click at [768, 100] on link "< Back to all live experiences" at bounding box center [784, 102] width 153 height 13
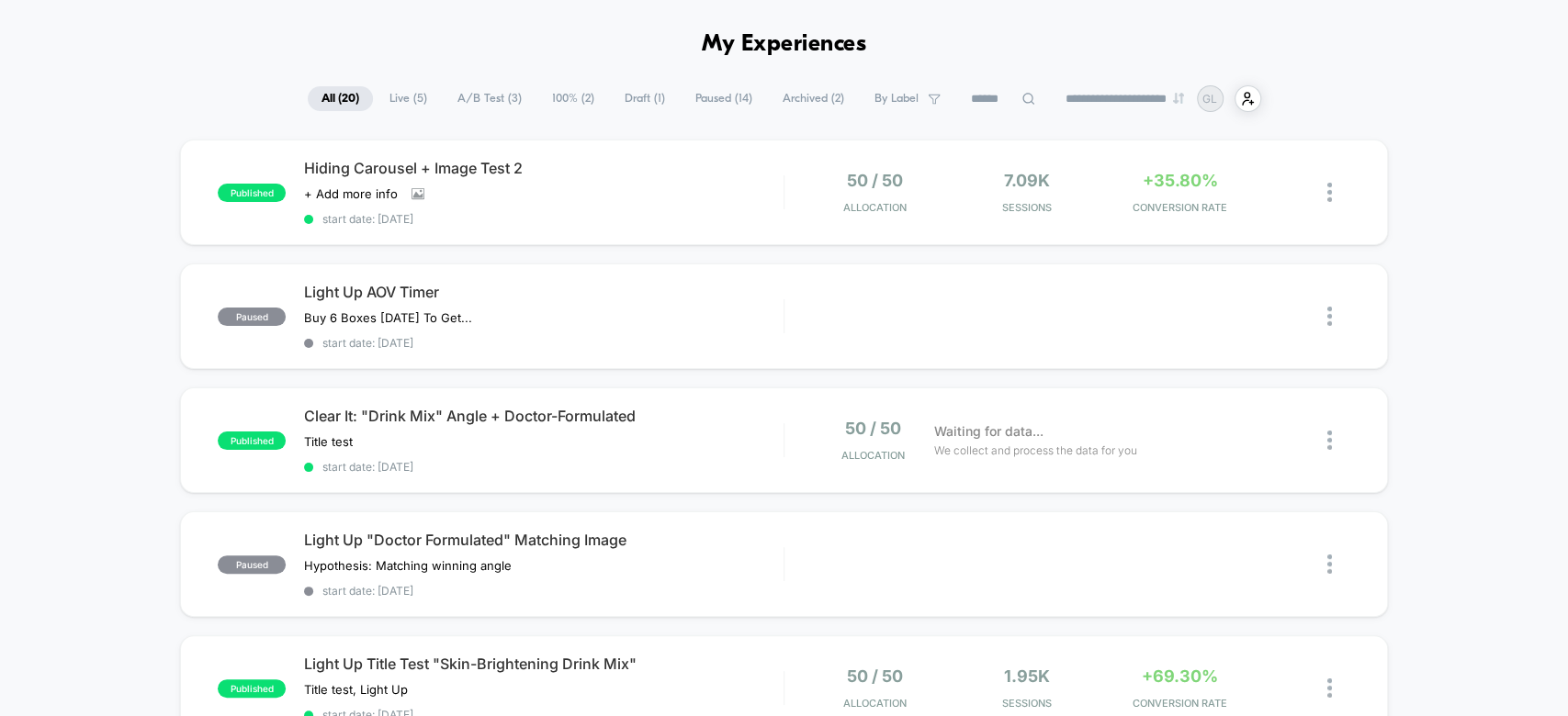
scroll to position [1, 0]
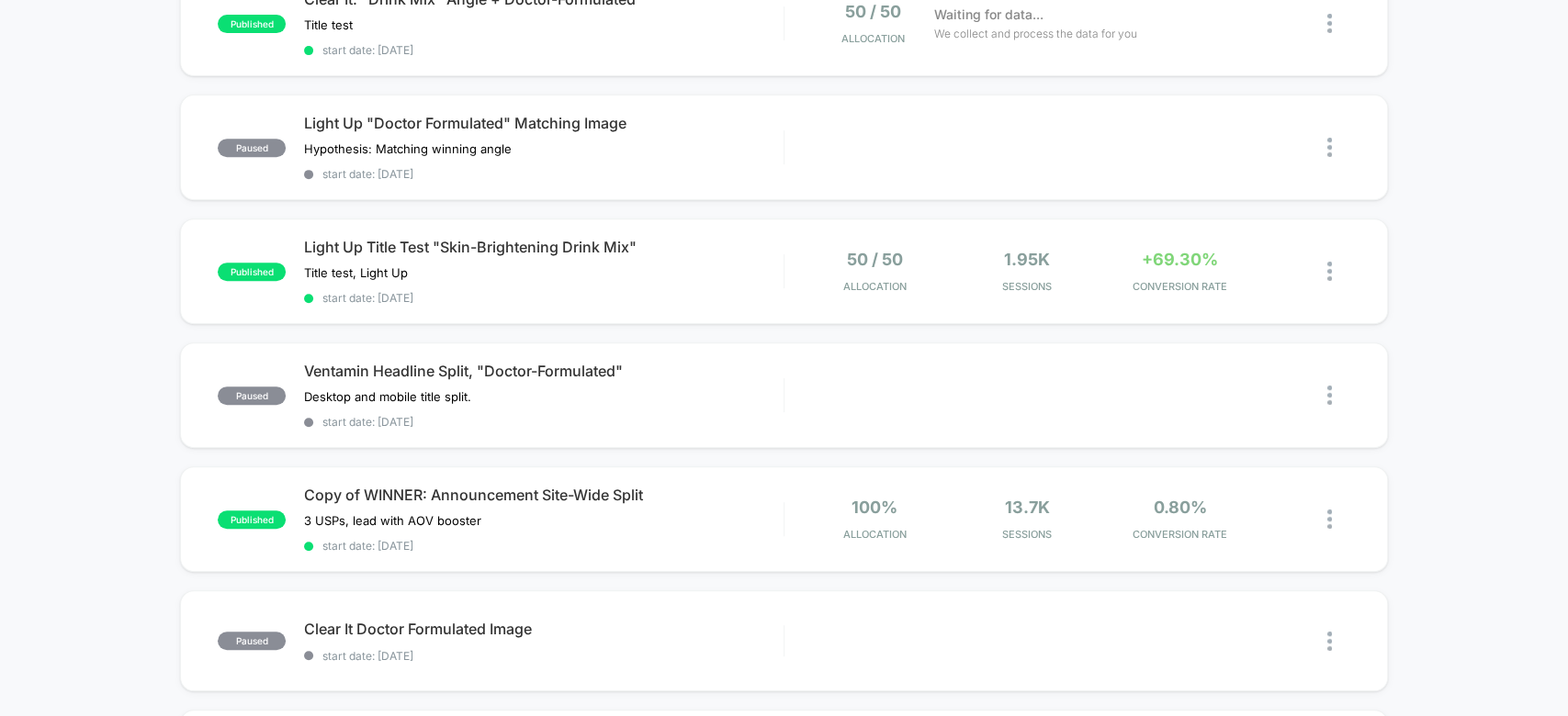
scroll to position [456, 0]
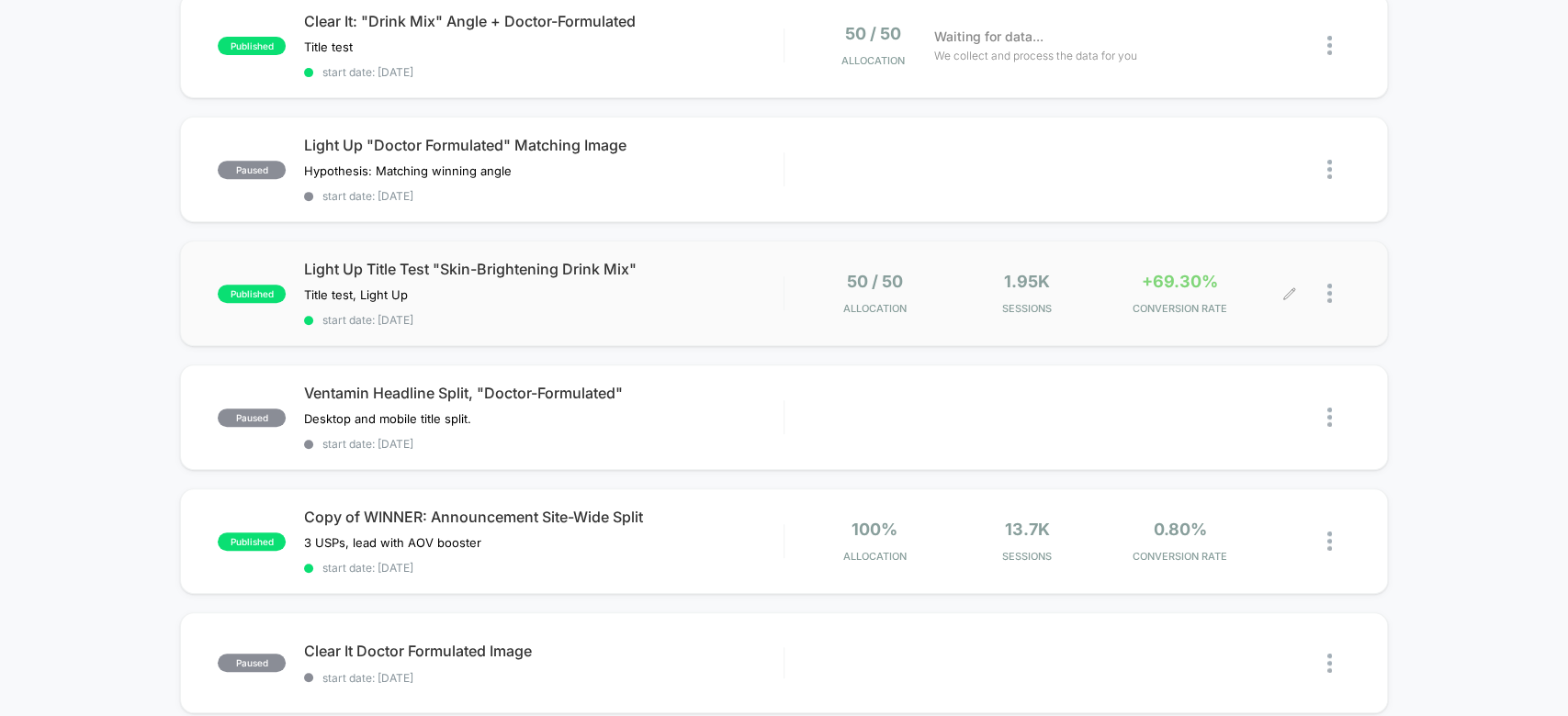
click at [1184, 287] on div "+69.30% CONVERSION RATE" at bounding box center [1179, 293] width 143 height 43
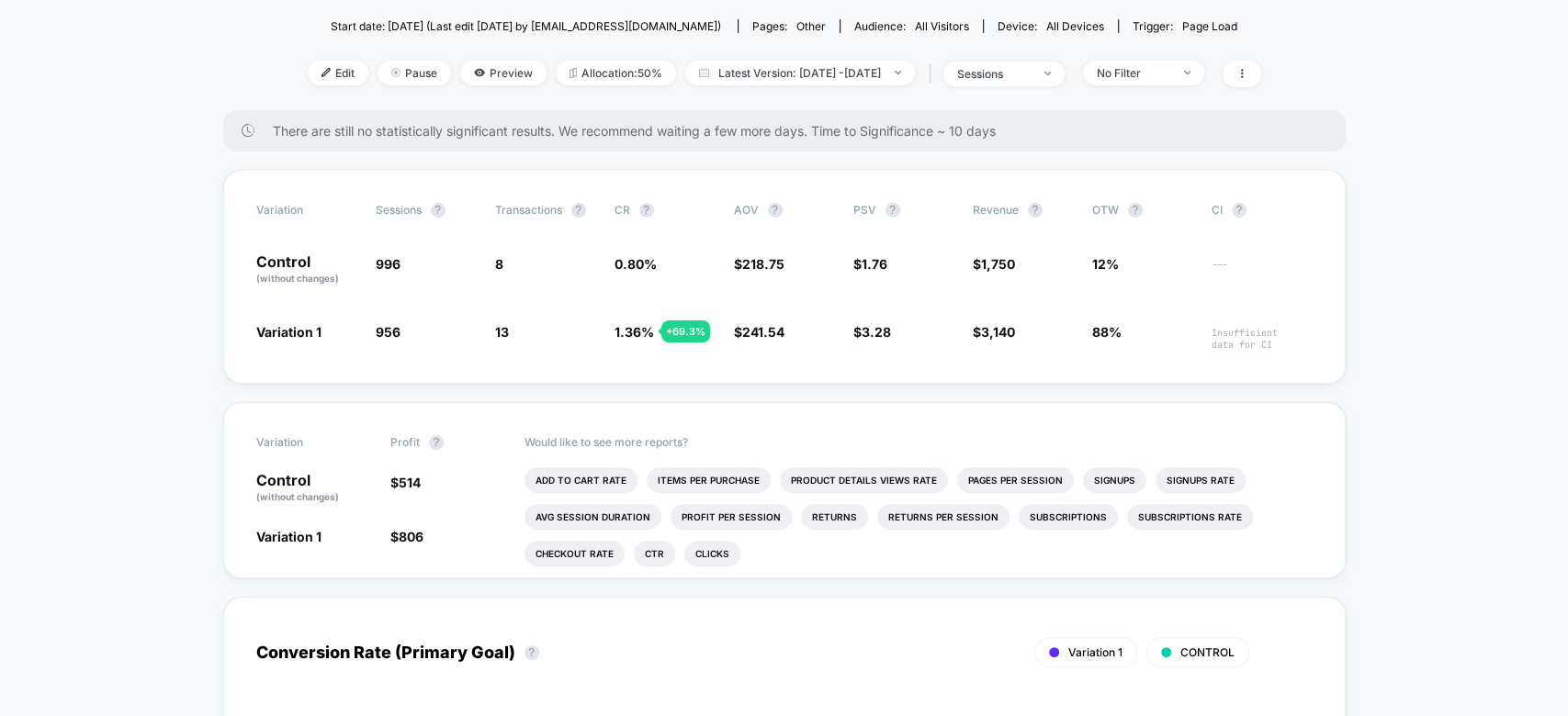
scroll to position [230, 0]
